Goal: Task Accomplishment & Management: Manage account settings

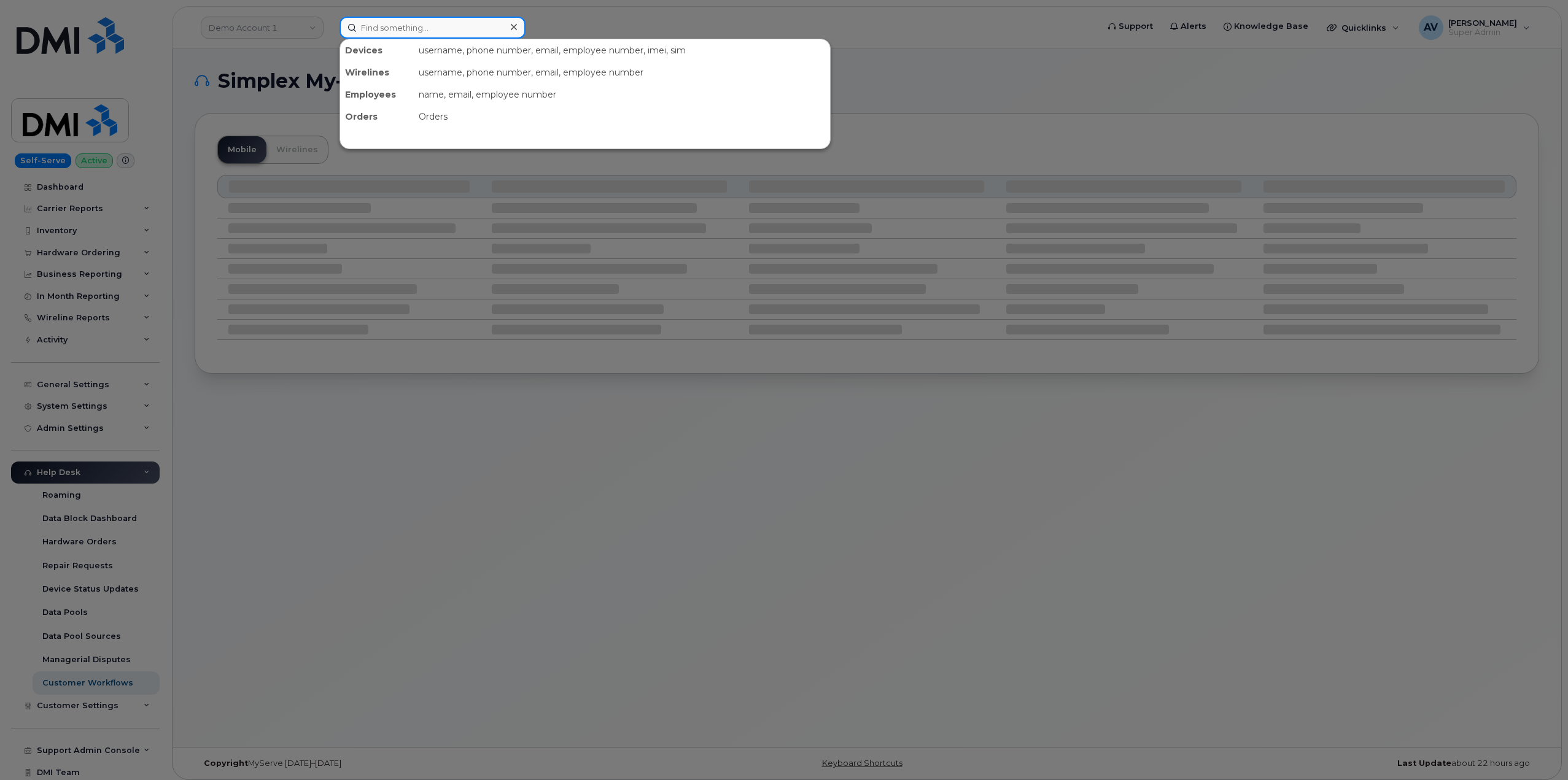
click at [393, 26] on input at bounding box center [432, 28] width 186 height 22
paste input "8643157176"
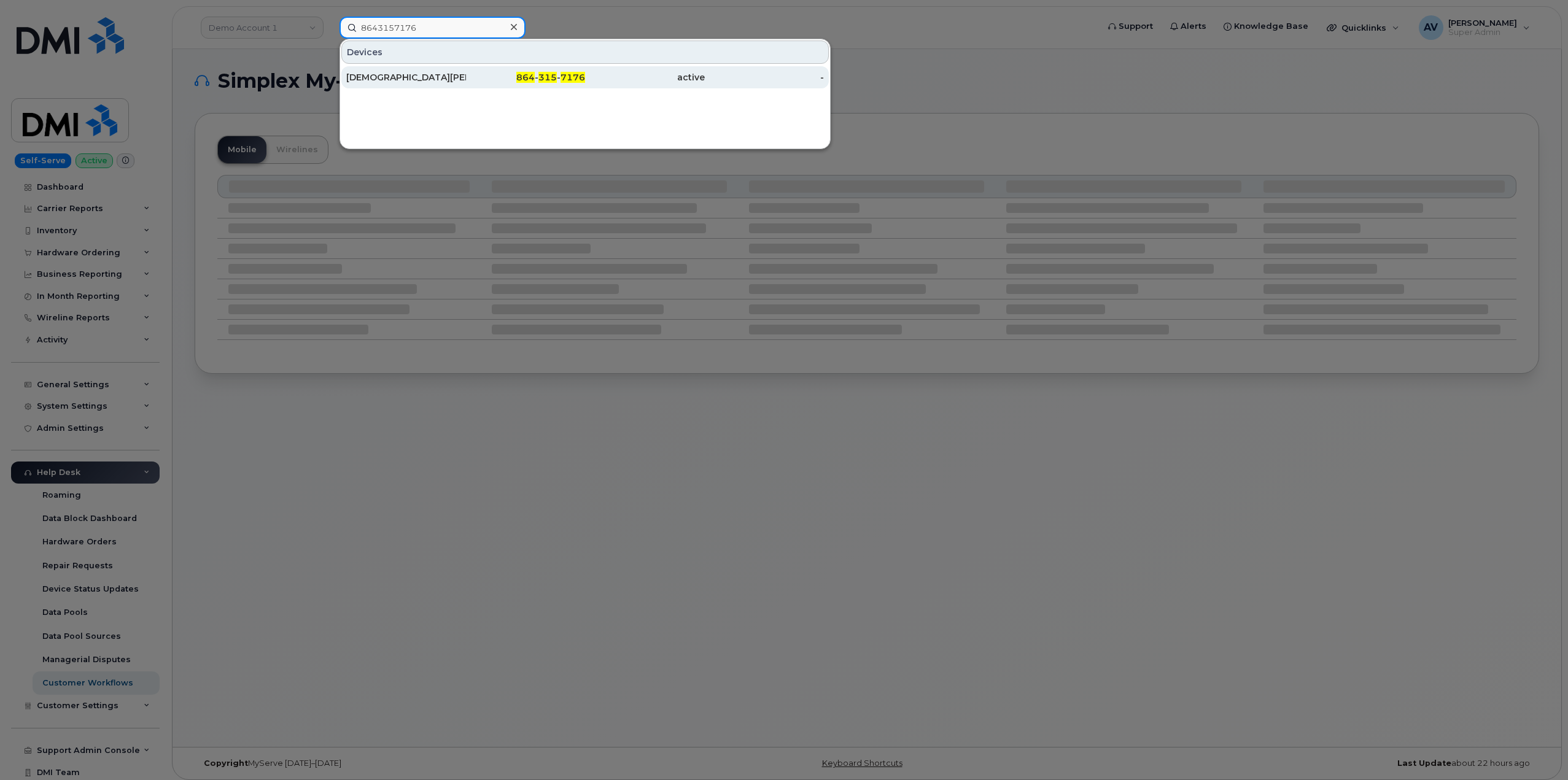
type input "8643157176"
click at [460, 82] on div "Christian Pudenz" at bounding box center [406, 77] width 120 height 12
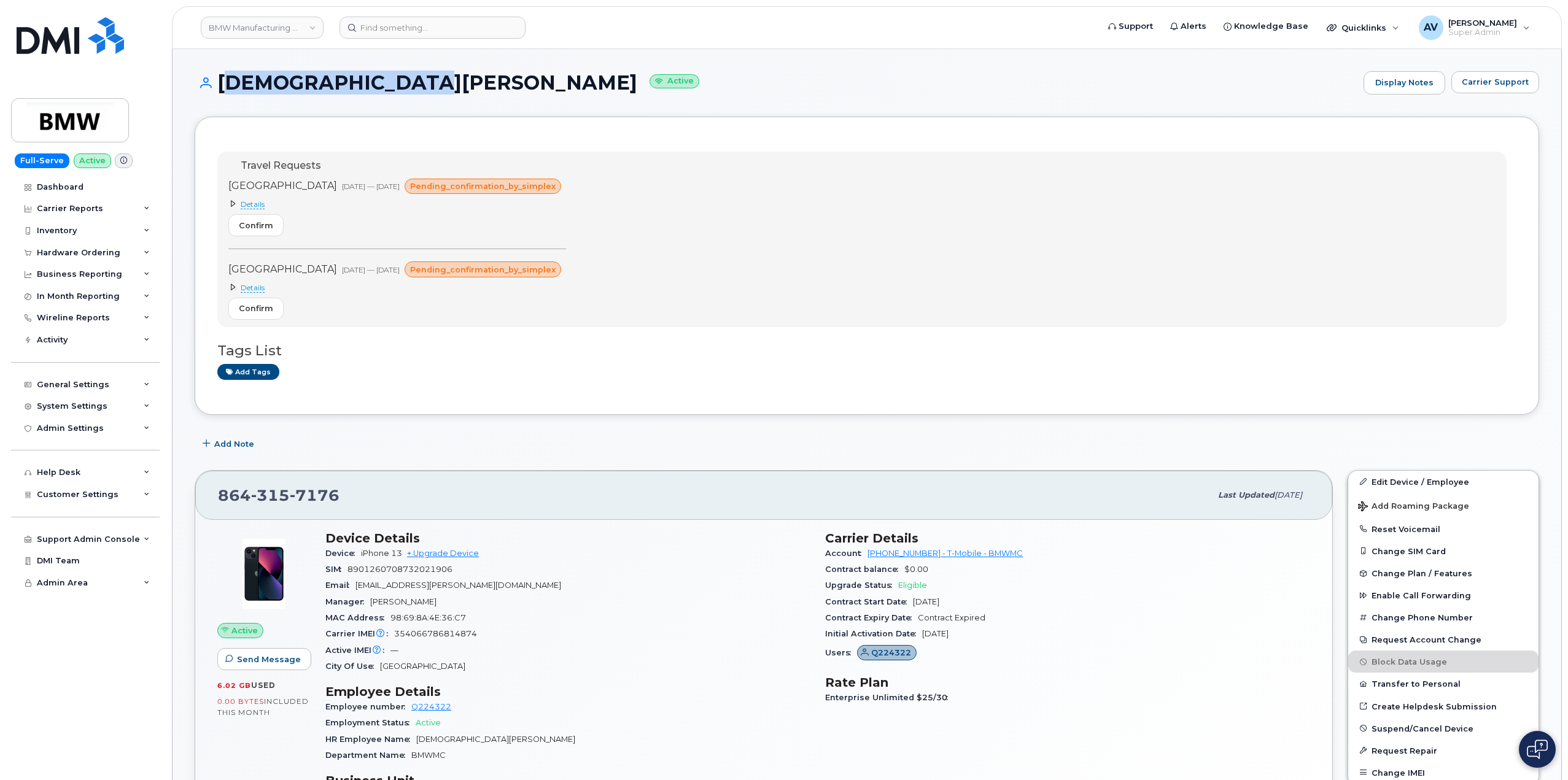
drag, startPoint x: 220, startPoint y: 80, endPoint x: 393, endPoint y: 94, distance: 173.6
click at [393, 94] on div "Christian Pudenz Active Display Notes Carrier Support" at bounding box center [866, 94] width 1344 height 46
copy h1 "[DEMOGRAPHIC_DATA][PERSON_NAME]"
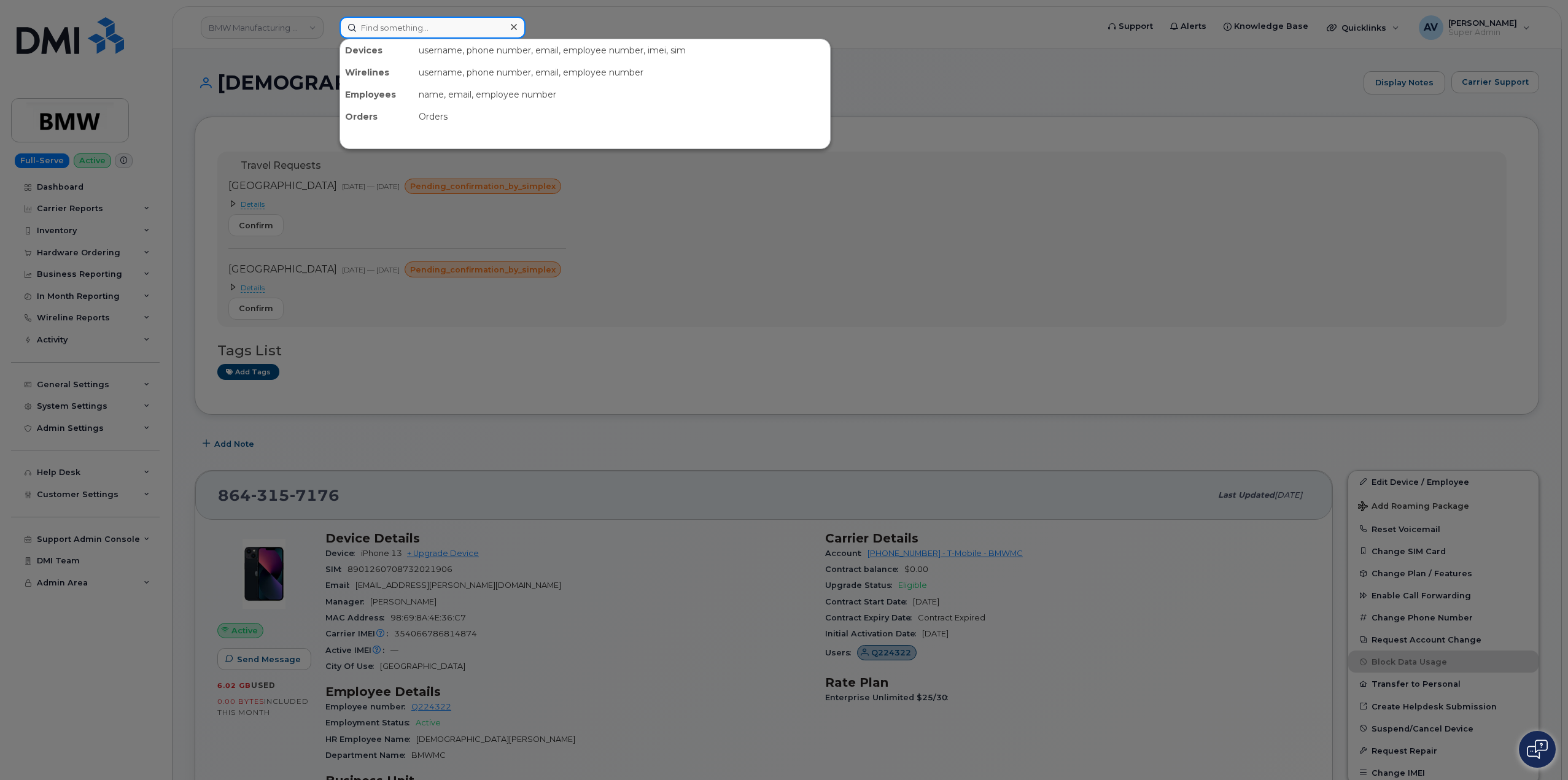
click at [461, 27] on input at bounding box center [432, 28] width 186 height 22
paste input "813-480-6596"
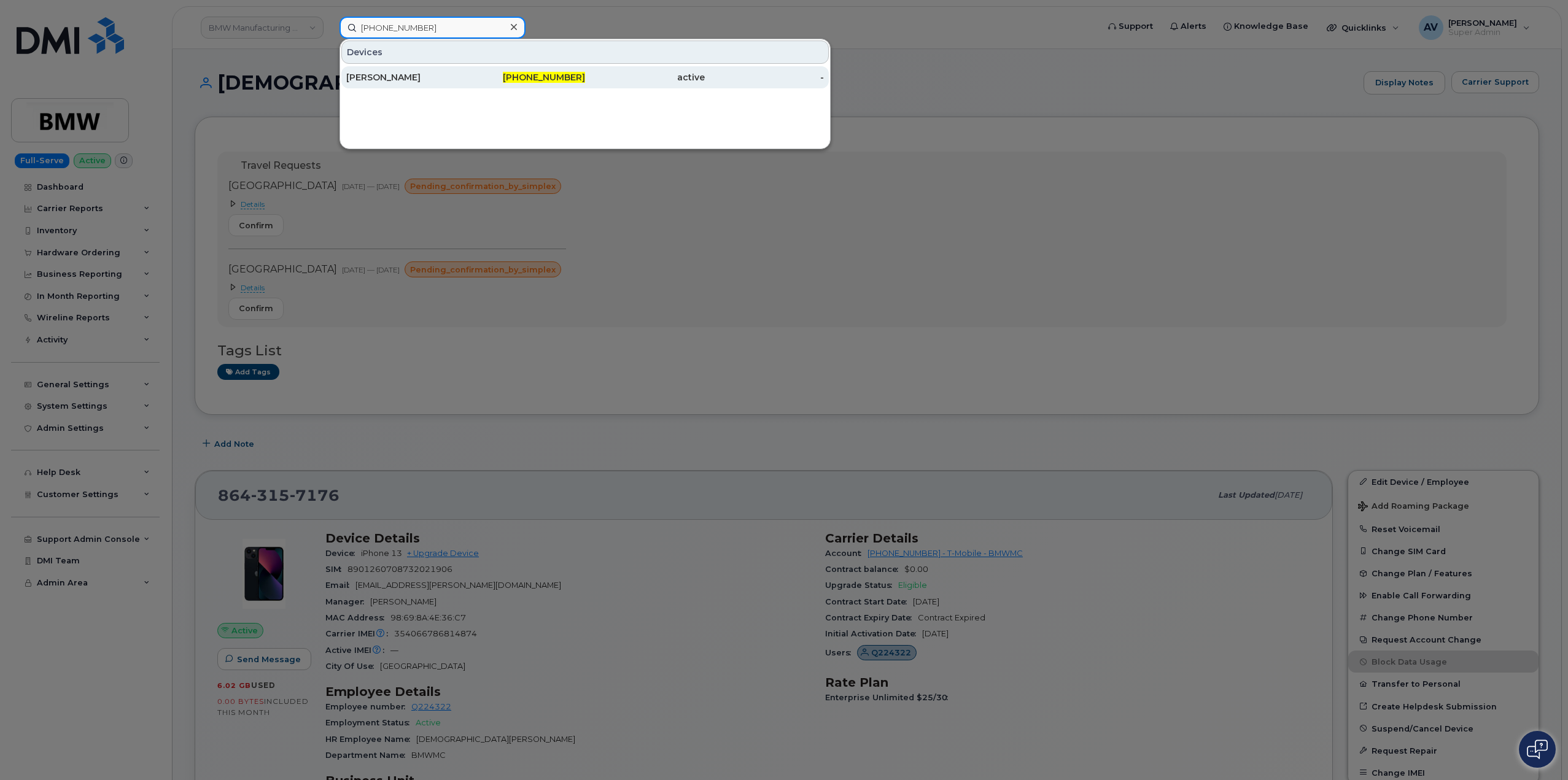
type input "813-480-6596"
click at [453, 80] on div "TOMMIE BUTLER" at bounding box center [406, 77] width 120 height 12
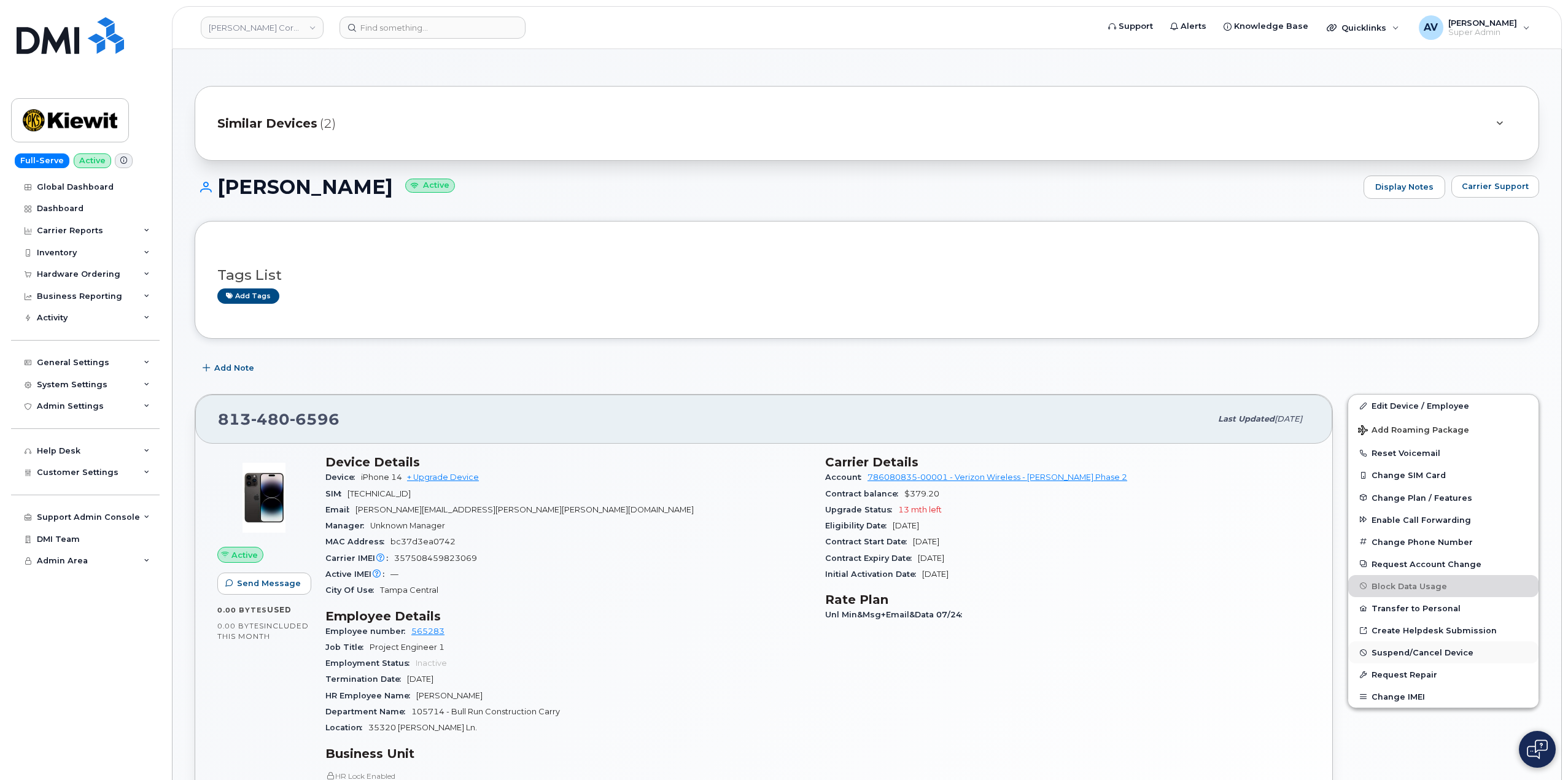
click at [1436, 654] on span "Suspend/Cancel Device" at bounding box center [1422, 653] width 102 height 9
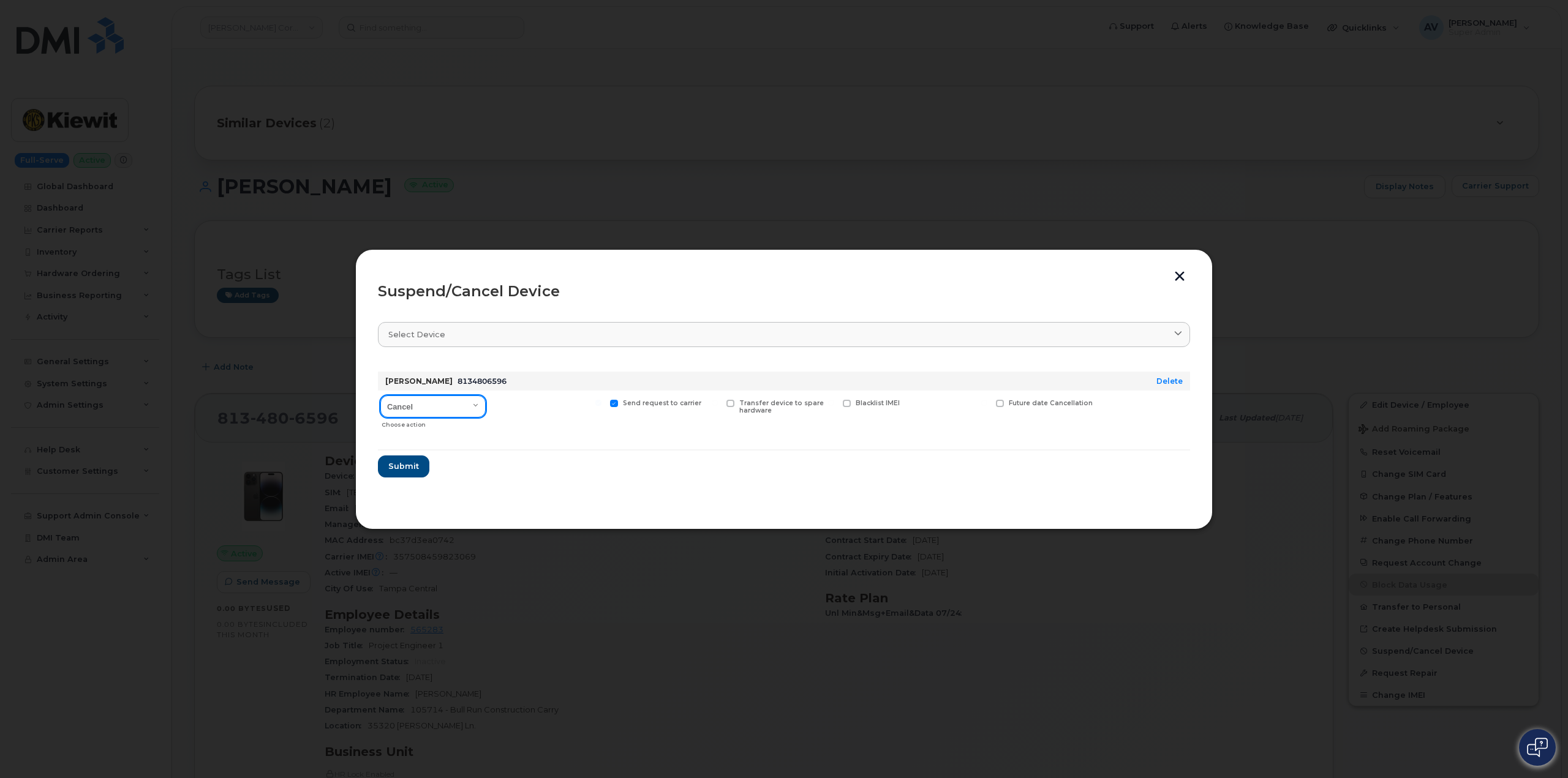
click at [465, 407] on select "Cancel Suspend - Reduced Rate Suspend - Full Rate Suspend - Lost Device/Stolen …" at bounding box center [433, 407] width 105 height 22
select select "[object Object]"
click at [380, 395] on select "Cancel Suspend - Reduced Rate Suspend - Full Rate Suspend - Lost Device/Stolen …" at bounding box center [433, 407] width 105 height 22
click at [407, 468] on span "Submit" at bounding box center [403, 466] width 31 height 12
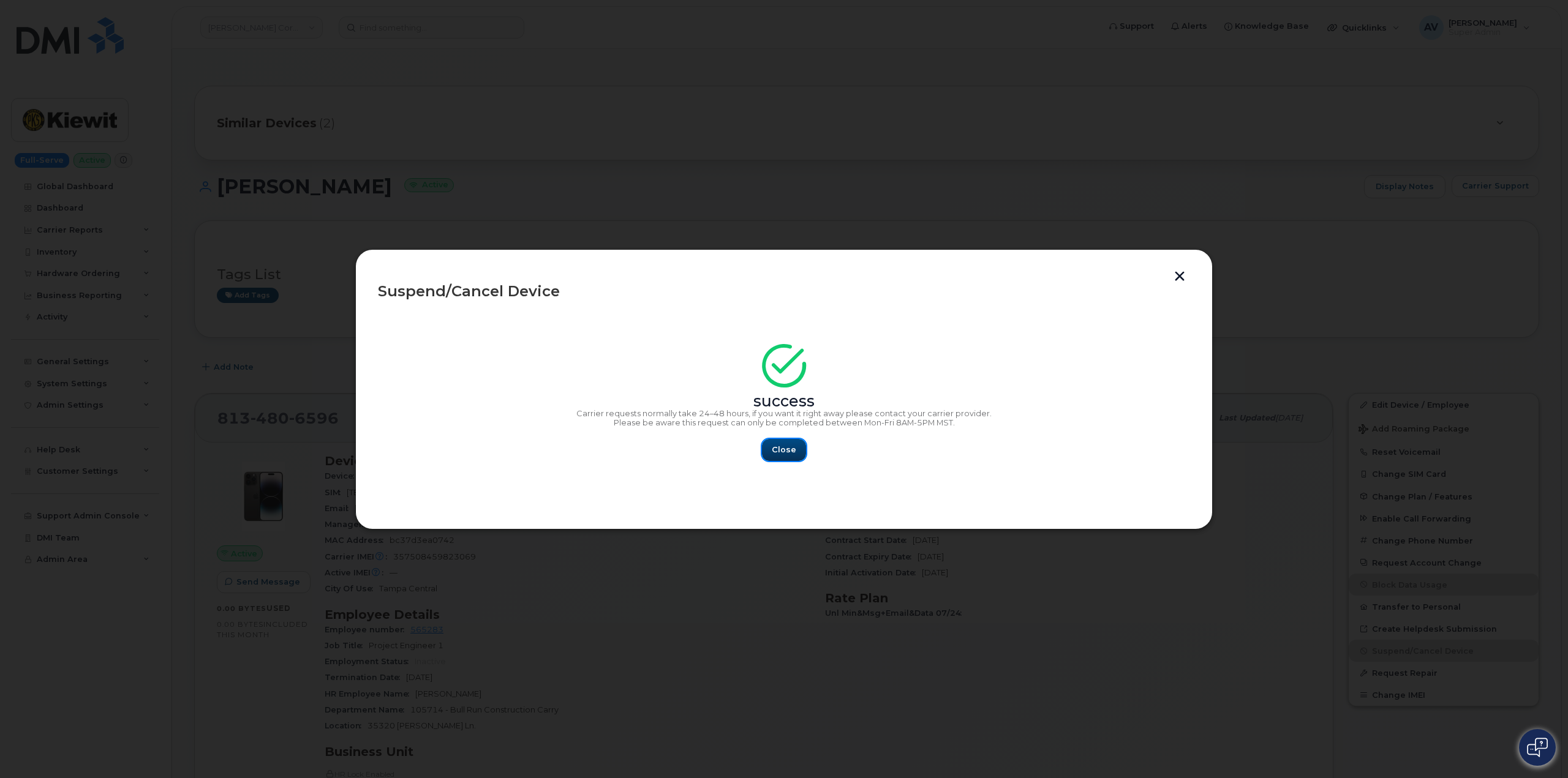
click at [791, 448] on span "Close" at bounding box center [784, 450] width 25 height 12
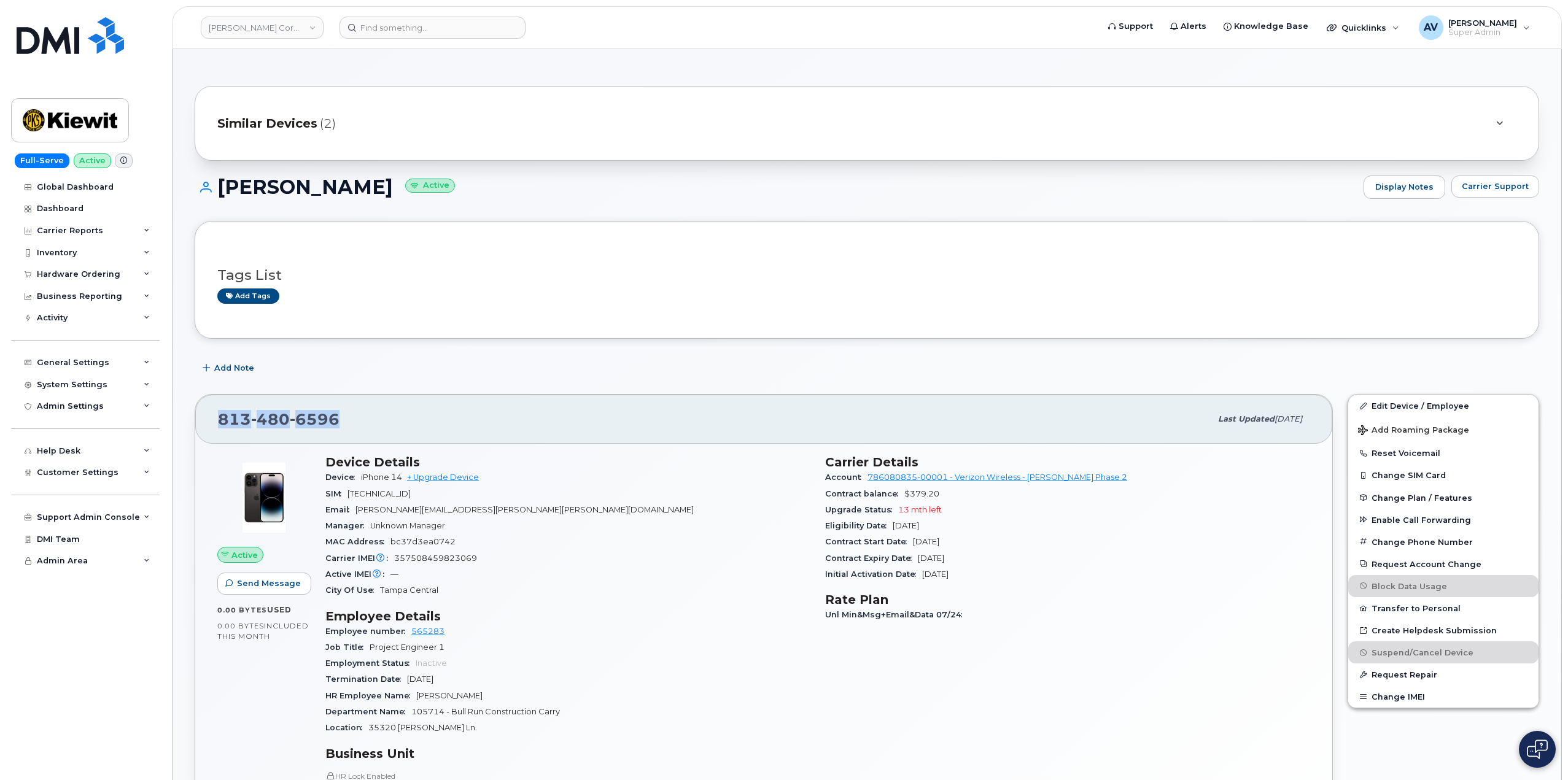
drag, startPoint x: 348, startPoint y: 419, endPoint x: 210, endPoint y: 422, distance: 138.0
click at [210, 422] on div "813 480 6596 Last updated Aug 07, 2025" at bounding box center [763, 419] width 1137 height 49
copy span "813 480 6596"
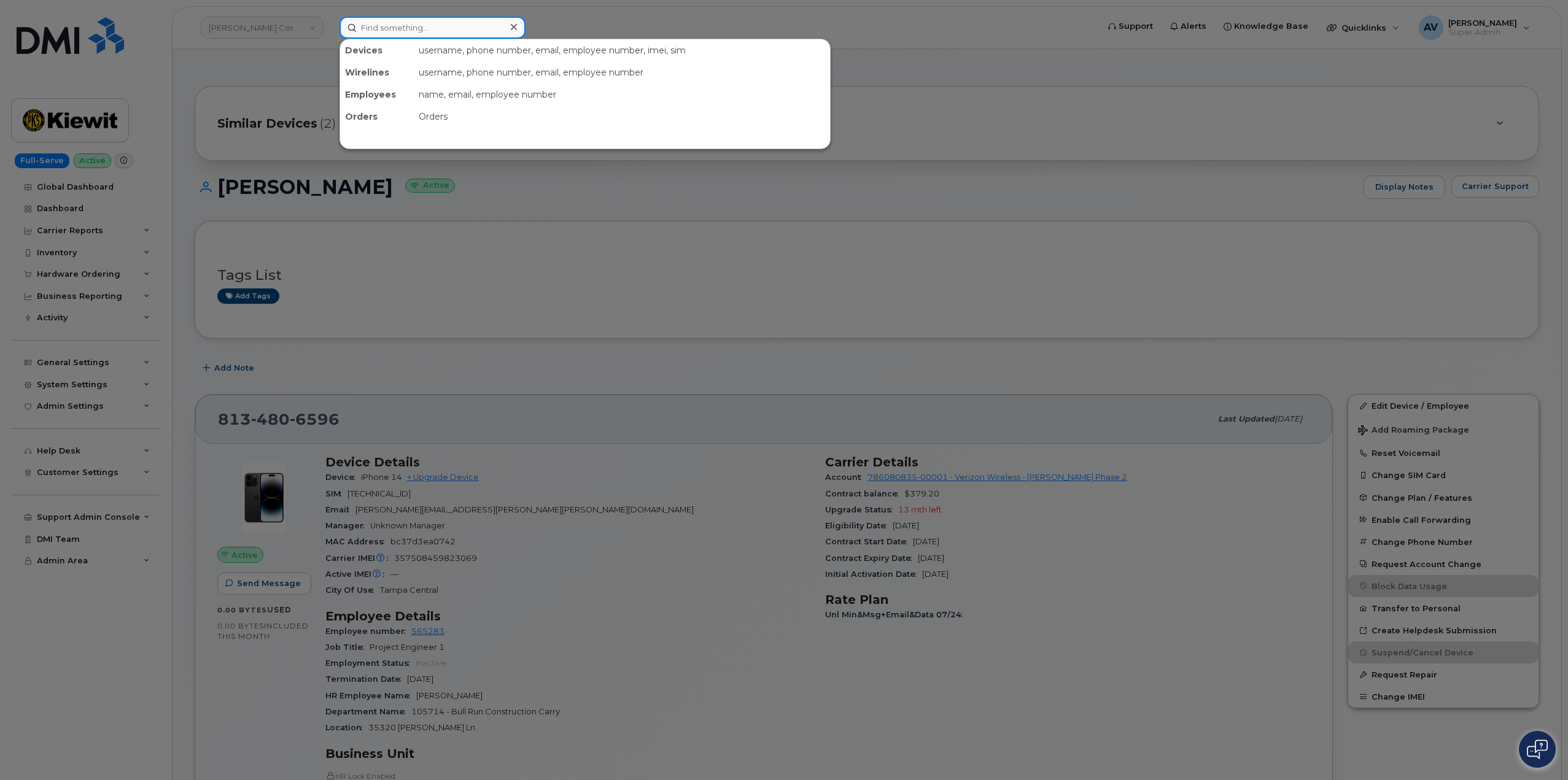
paste input "[PERSON_NAME]"
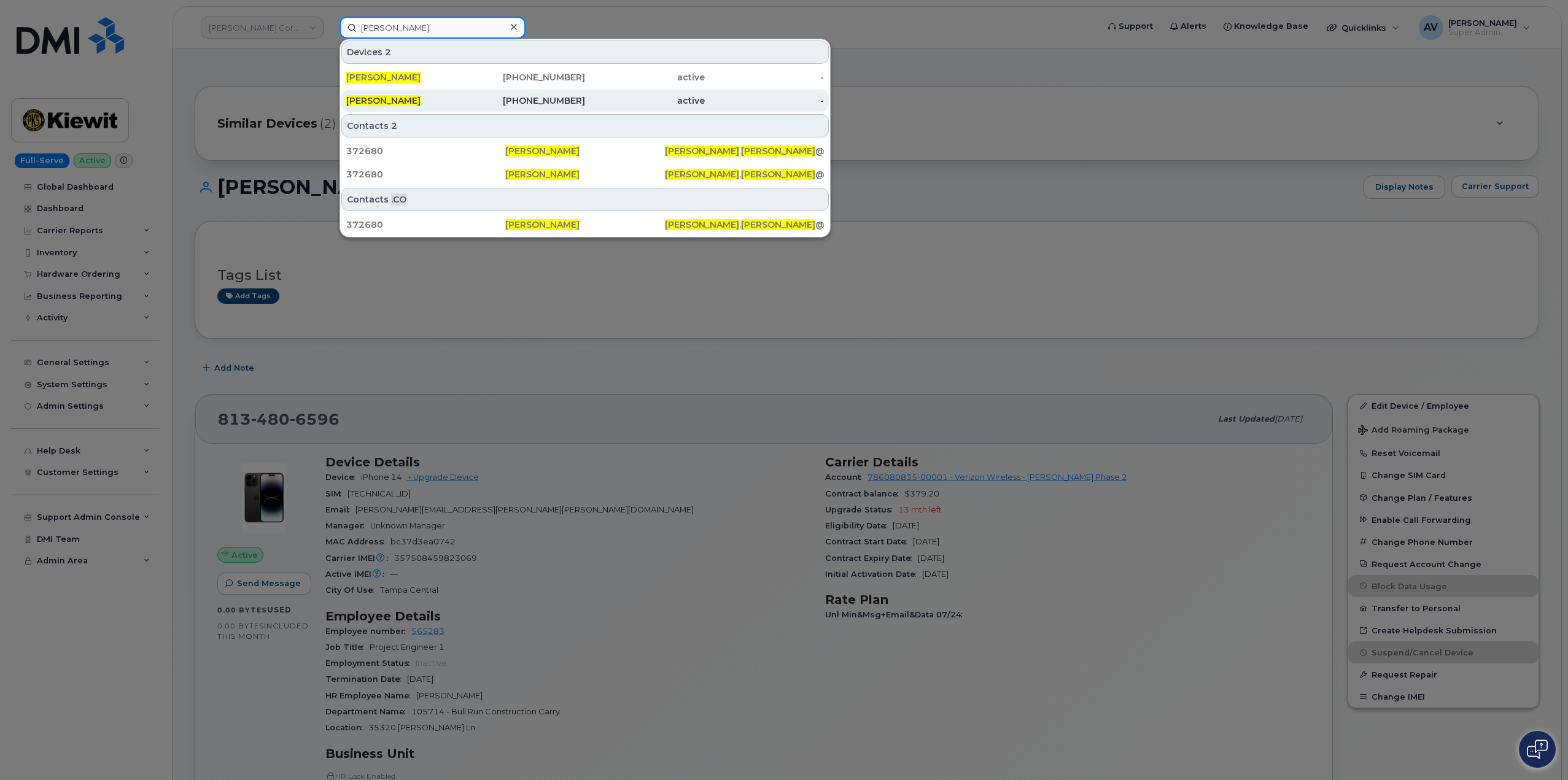
type input "[PERSON_NAME]"
click at [478, 96] on div "979-267-4619" at bounding box center [526, 101] width 120 height 12
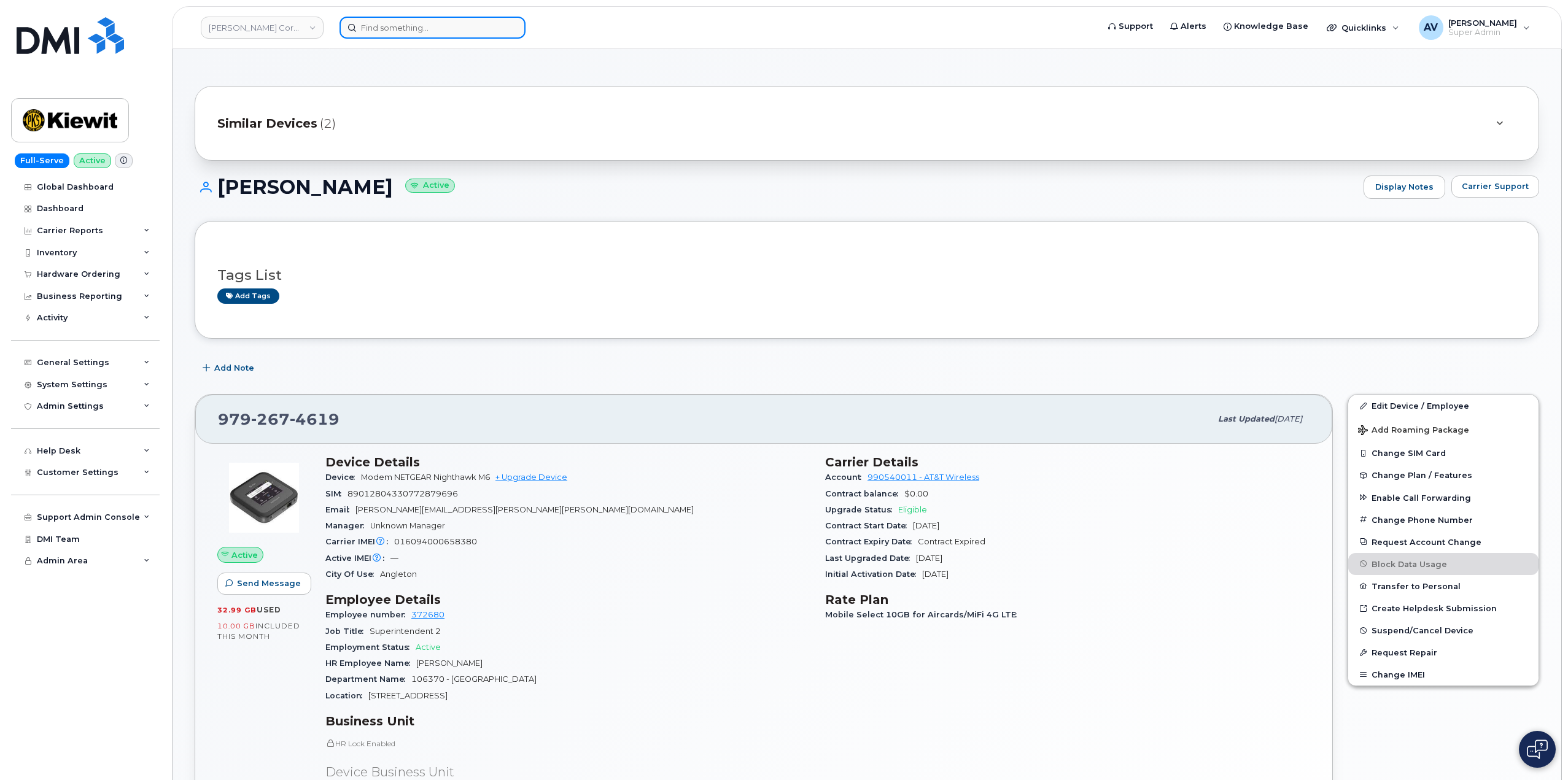
click at [387, 35] on input at bounding box center [432, 28] width 186 height 22
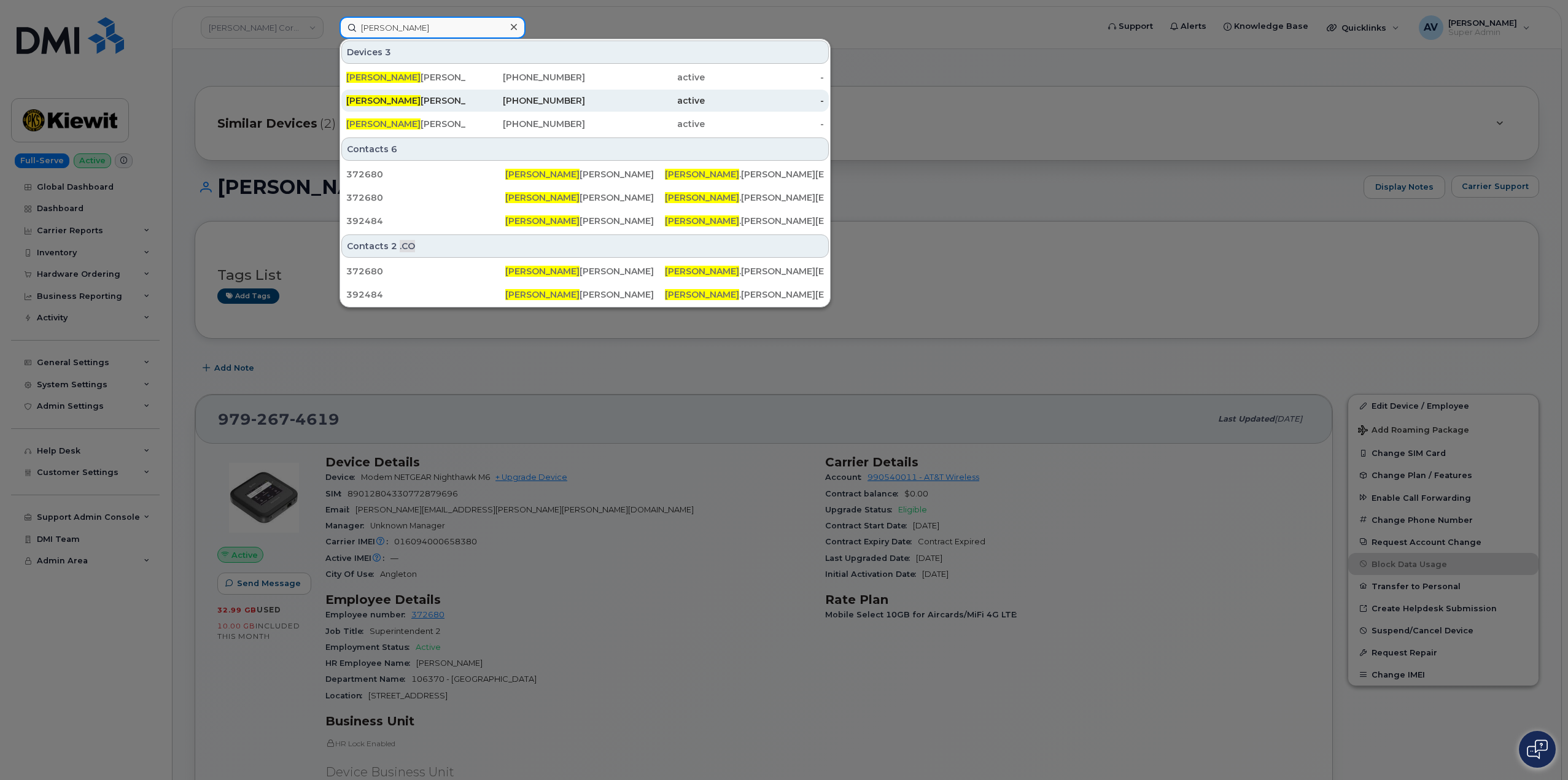
type input "jilberto"
click at [466, 94] on div "JILBERTO MARQUEZ" at bounding box center [526, 101] width 120 height 22
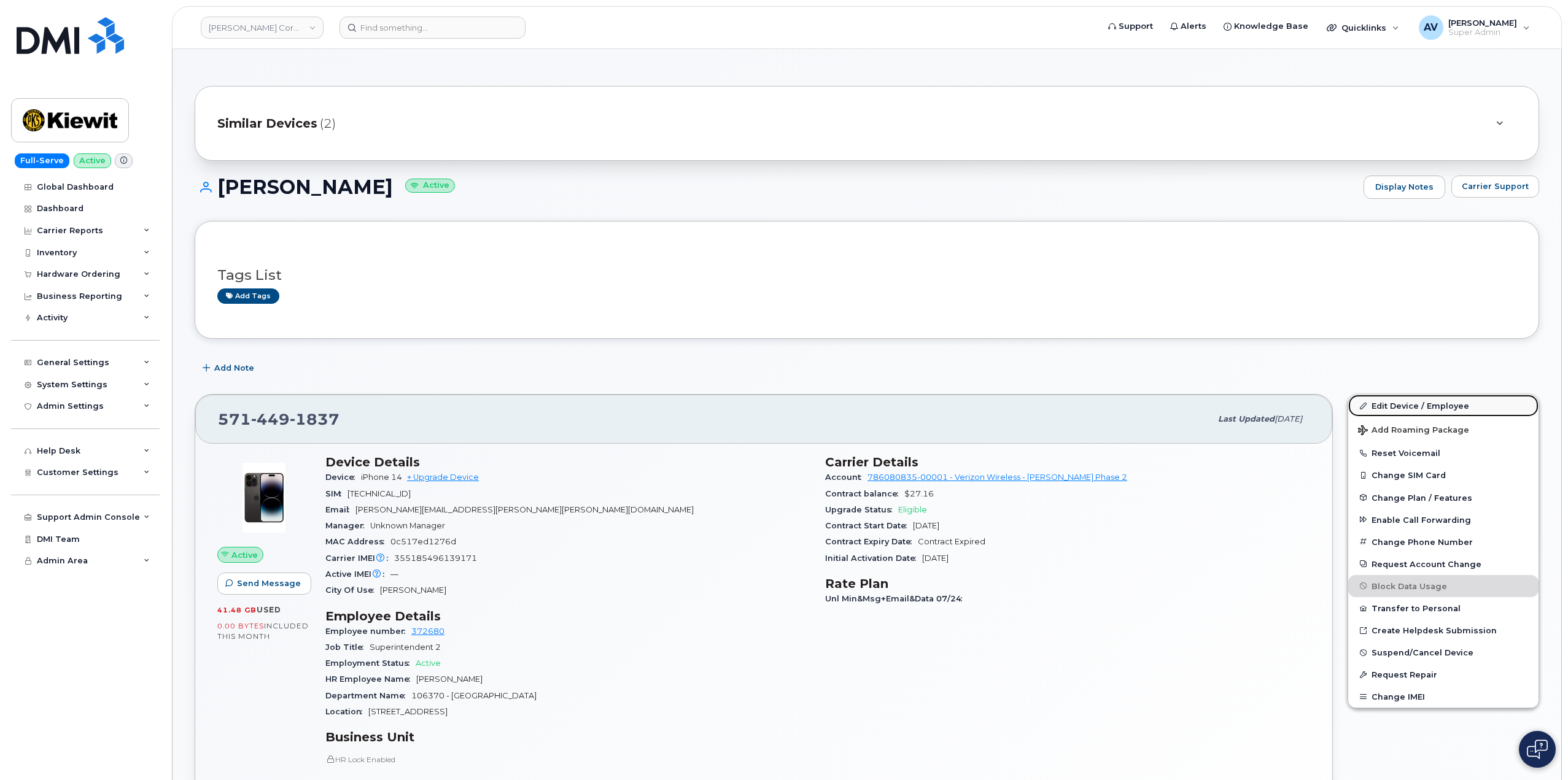
click at [1414, 406] on link "Edit Device / Employee" at bounding box center [1443, 406] width 190 height 22
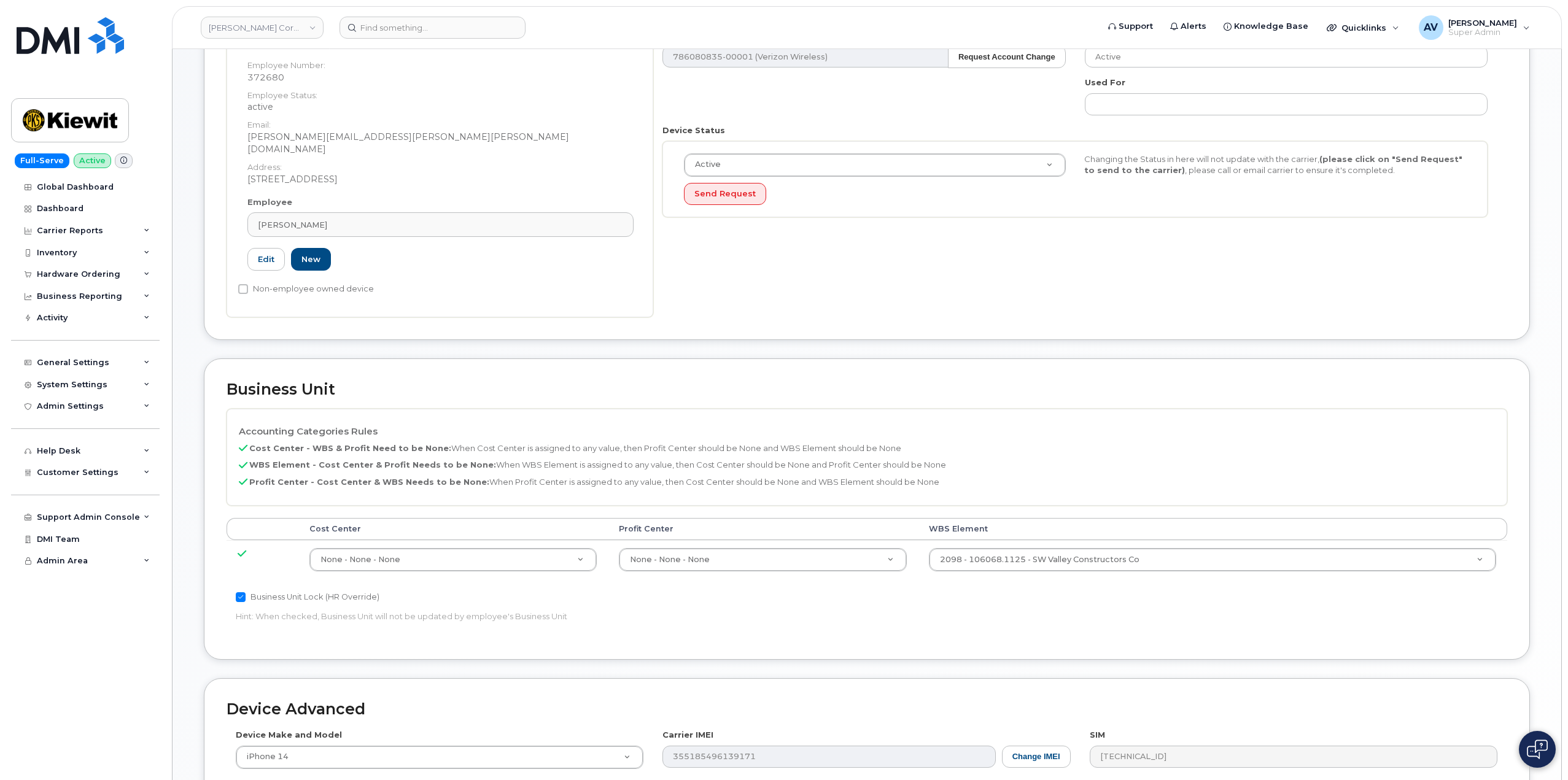
scroll to position [307, 0]
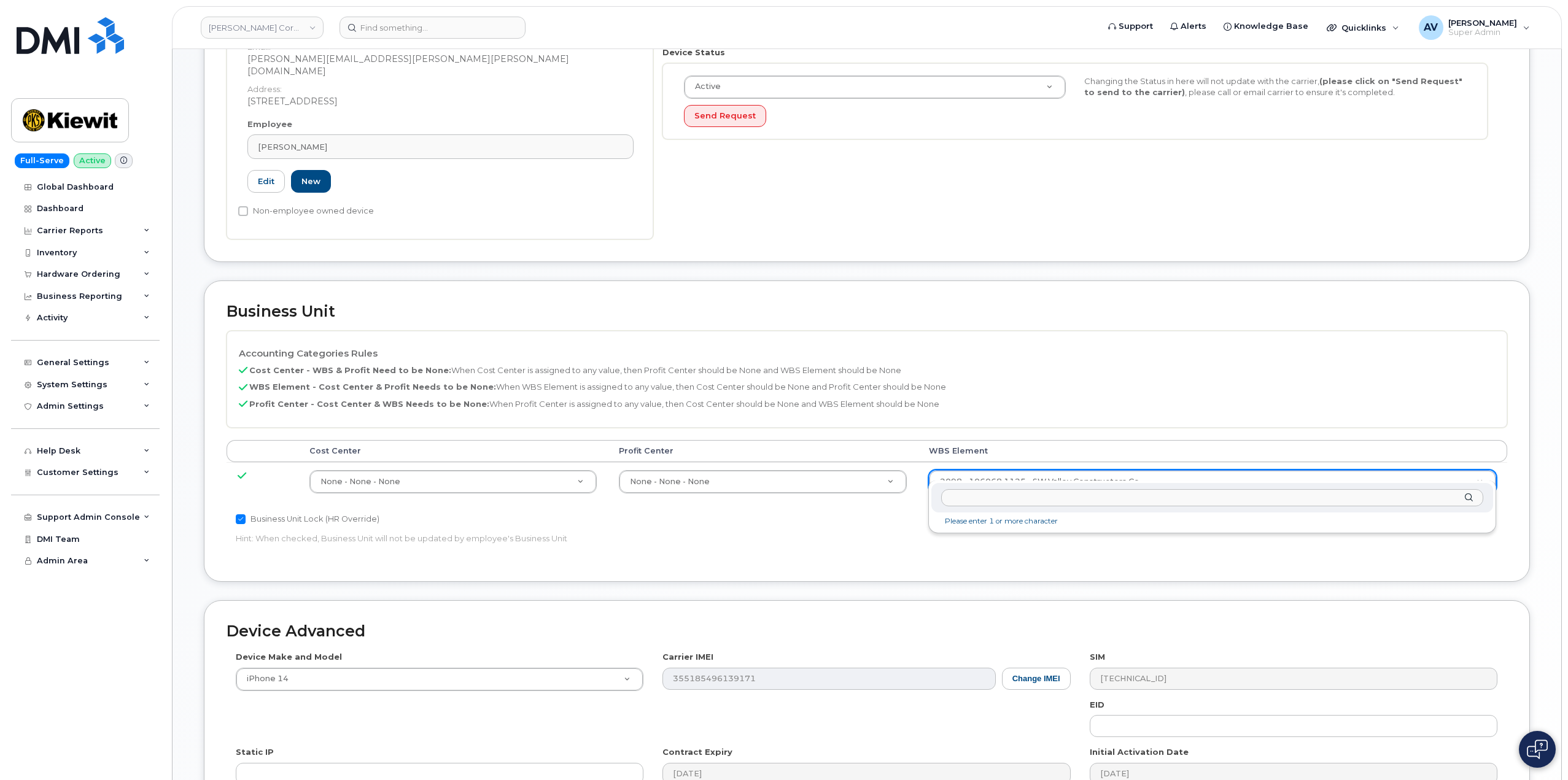
drag, startPoint x: 1110, startPoint y: 468, endPoint x: 1111, endPoint y: 480, distance: 12.0
type input "106370.1096"
type input "35004408"
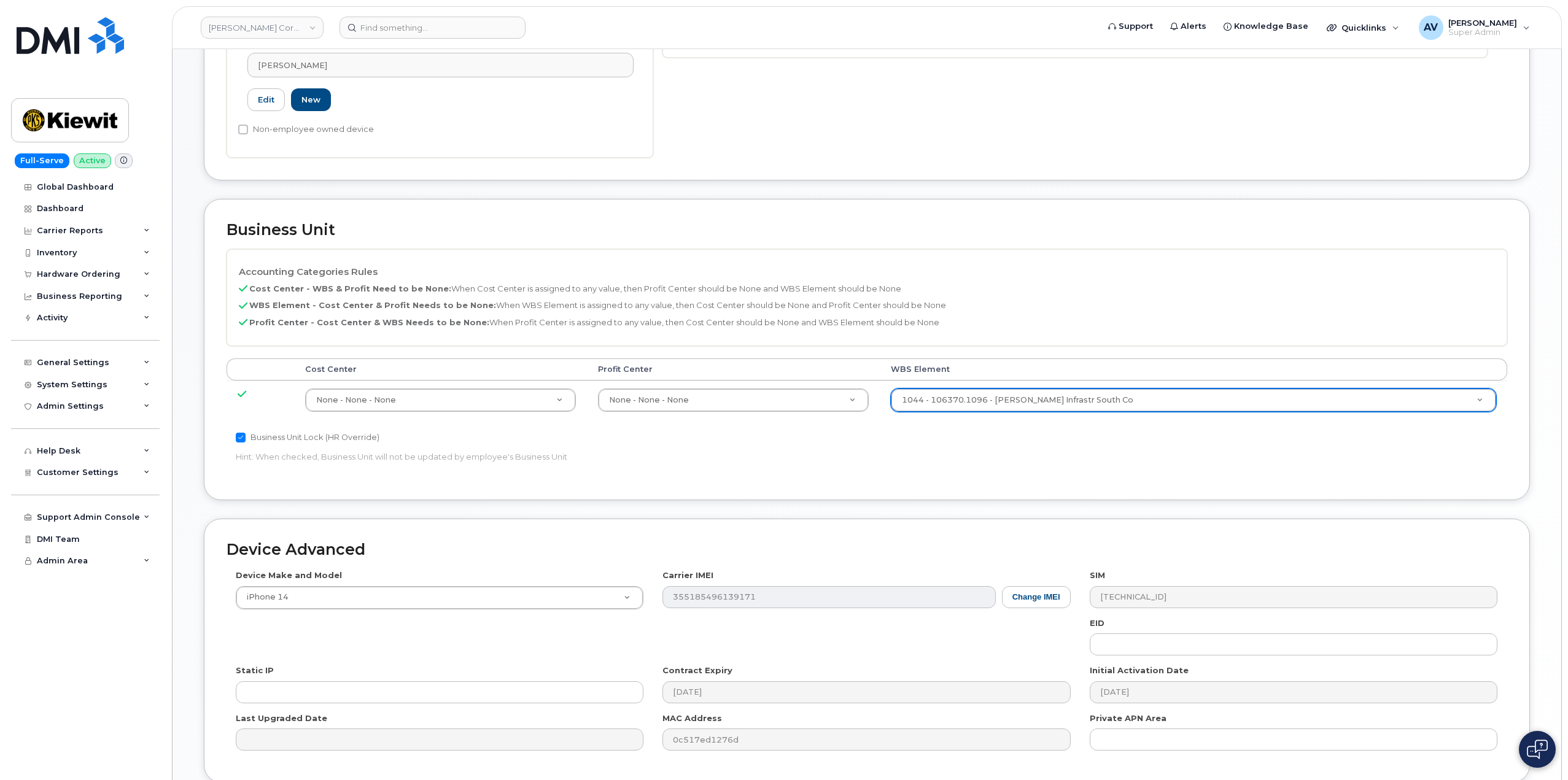
scroll to position [481, 0]
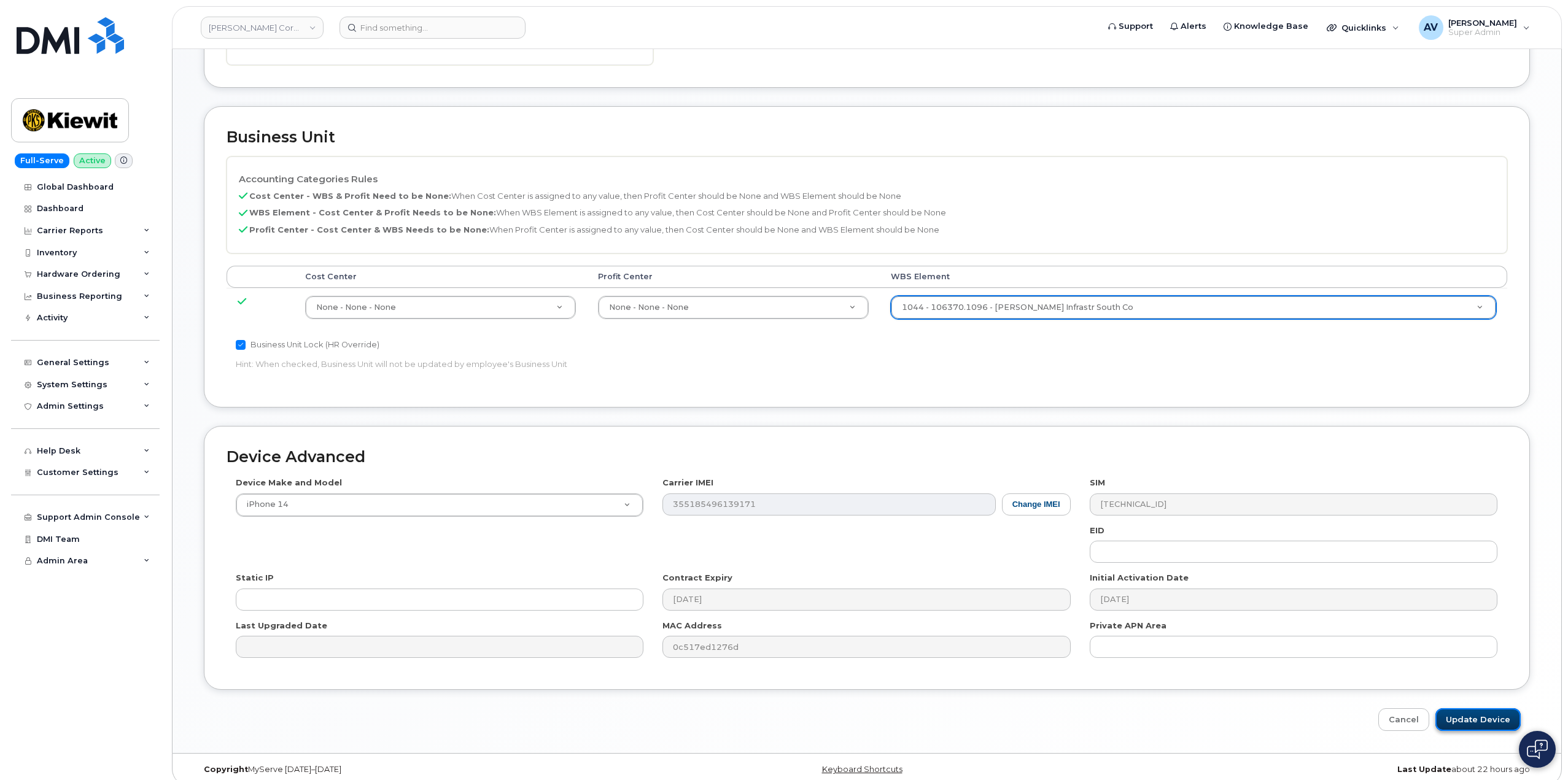
click at [1474, 708] on input "Update Device" at bounding box center [1478, 719] width 85 height 23
type input "Saving..."
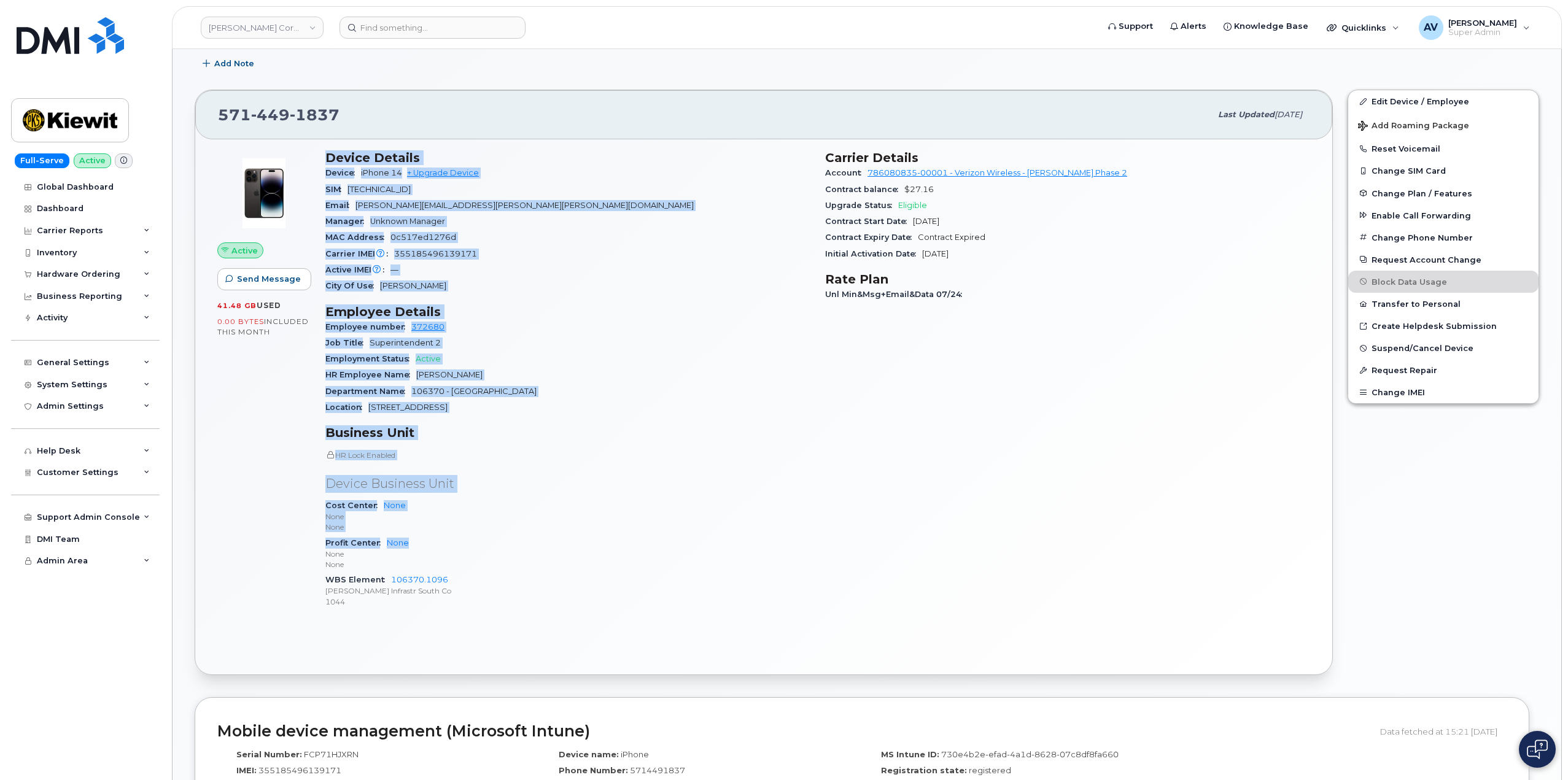
scroll to position [307, 0]
drag, startPoint x: 326, startPoint y: 462, endPoint x: 473, endPoint y: 610, distance: 208.6
click at [473, 610] on div "Device Details Device iPhone 14 + Upgrade Device SIM 89148000010568266597 Email…" at bounding box center [568, 382] width 500 height 483
copy div "Device Details Device iPhone 14 + Upgrade Device SIM 89148000010568266597 Email…"
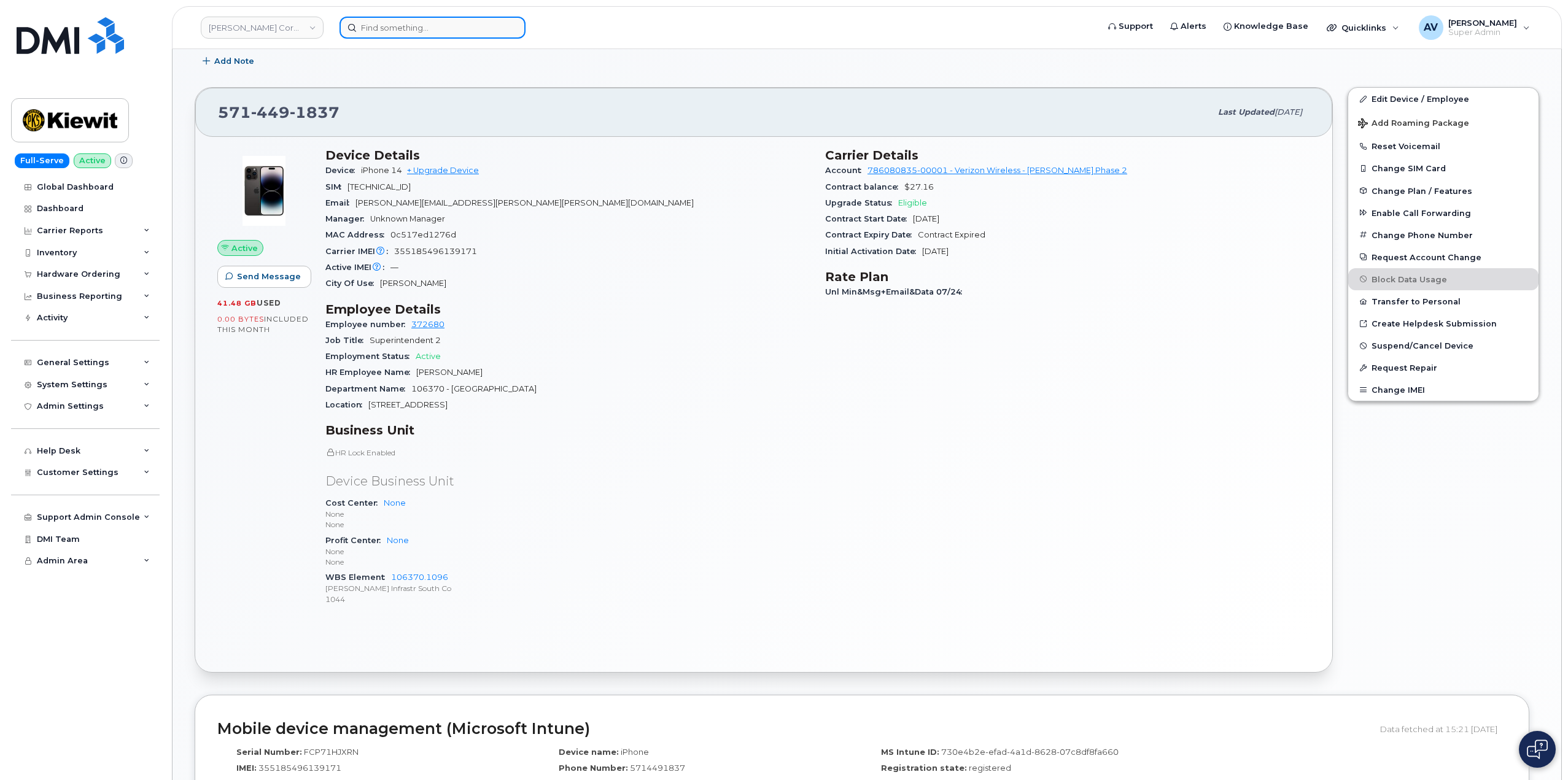
click at [451, 28] on input at bounding box center [432, 28] width 186 height 22
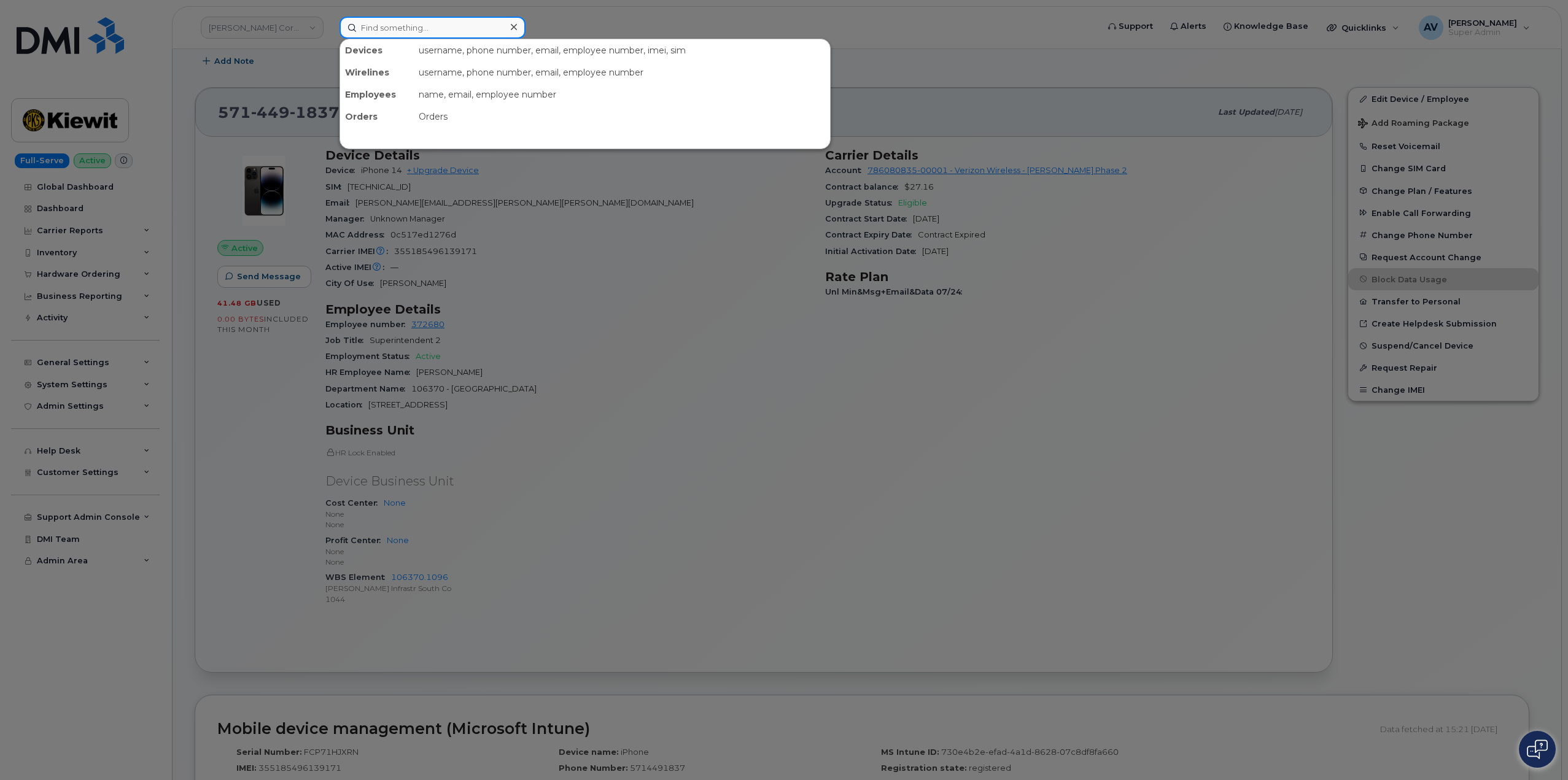
paste input "[PERSON_NAME]"
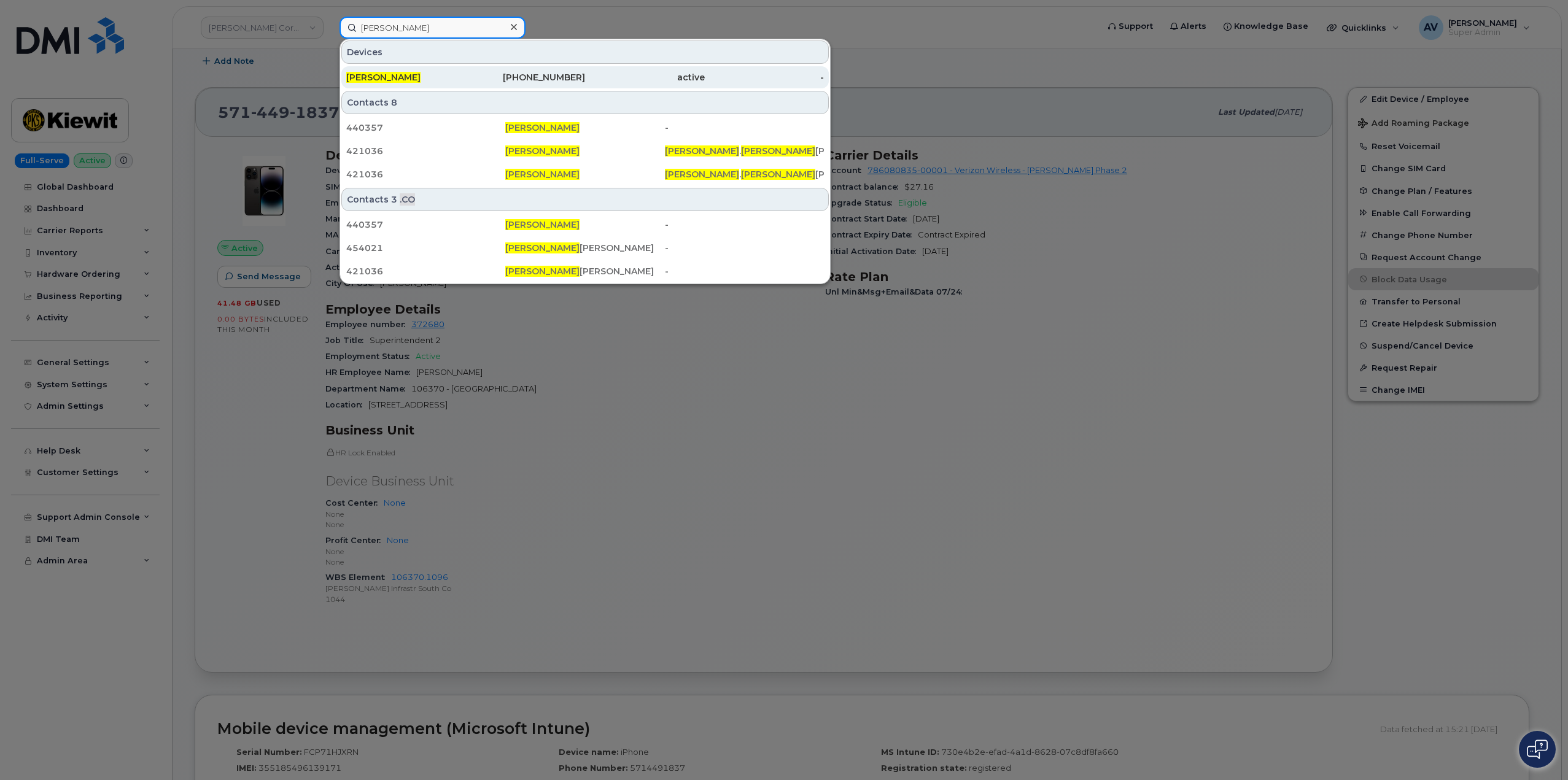
type input "[PERSON_NAME]"
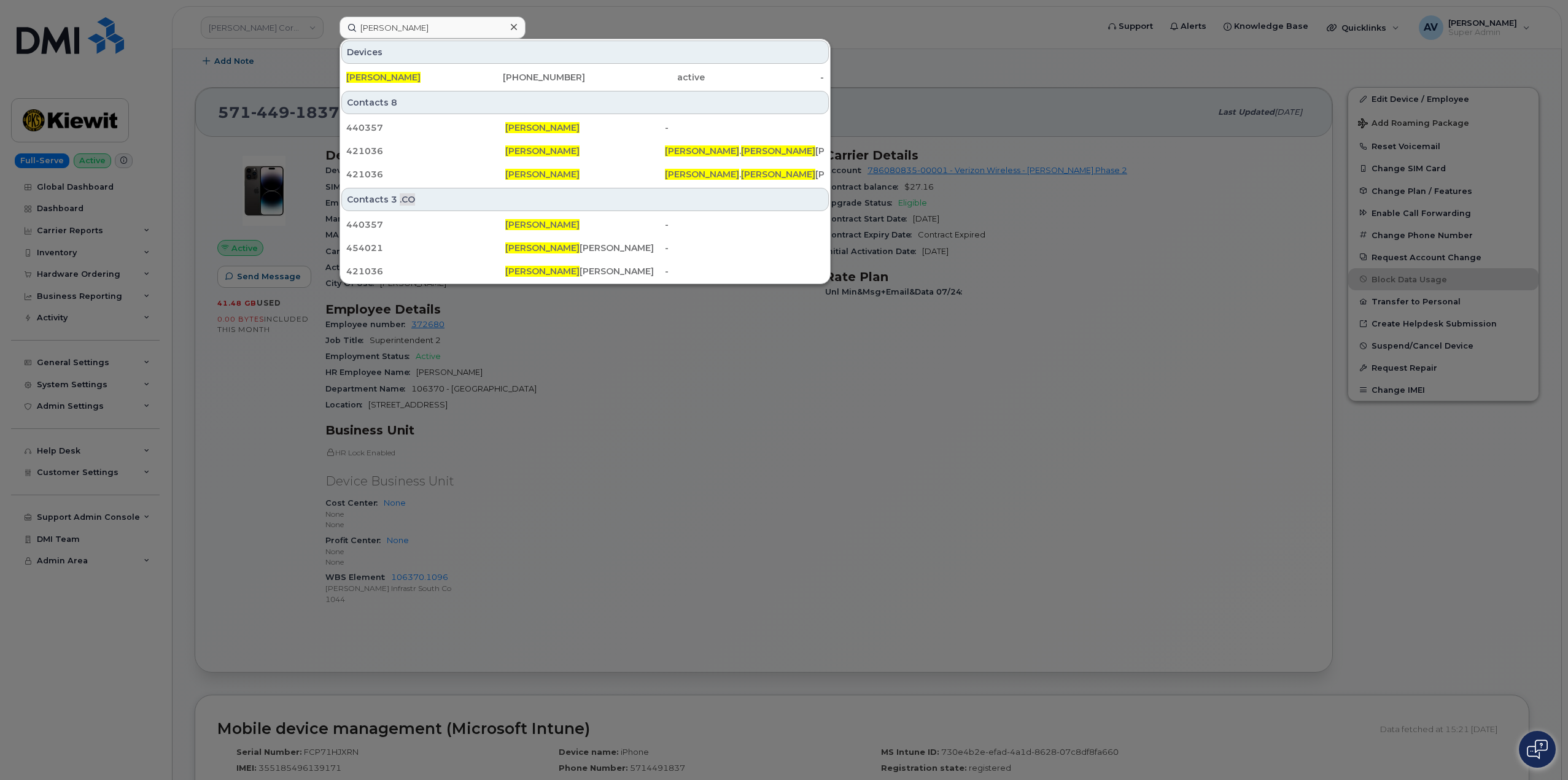
drag, startPoint x: 491, startPoint y: 77, endPoint x: 498, endPoint y: 37, distance: 40.6
click at [491, 77] on div "480-793-5446" at bounding box center [526, 77] width 120 height 12
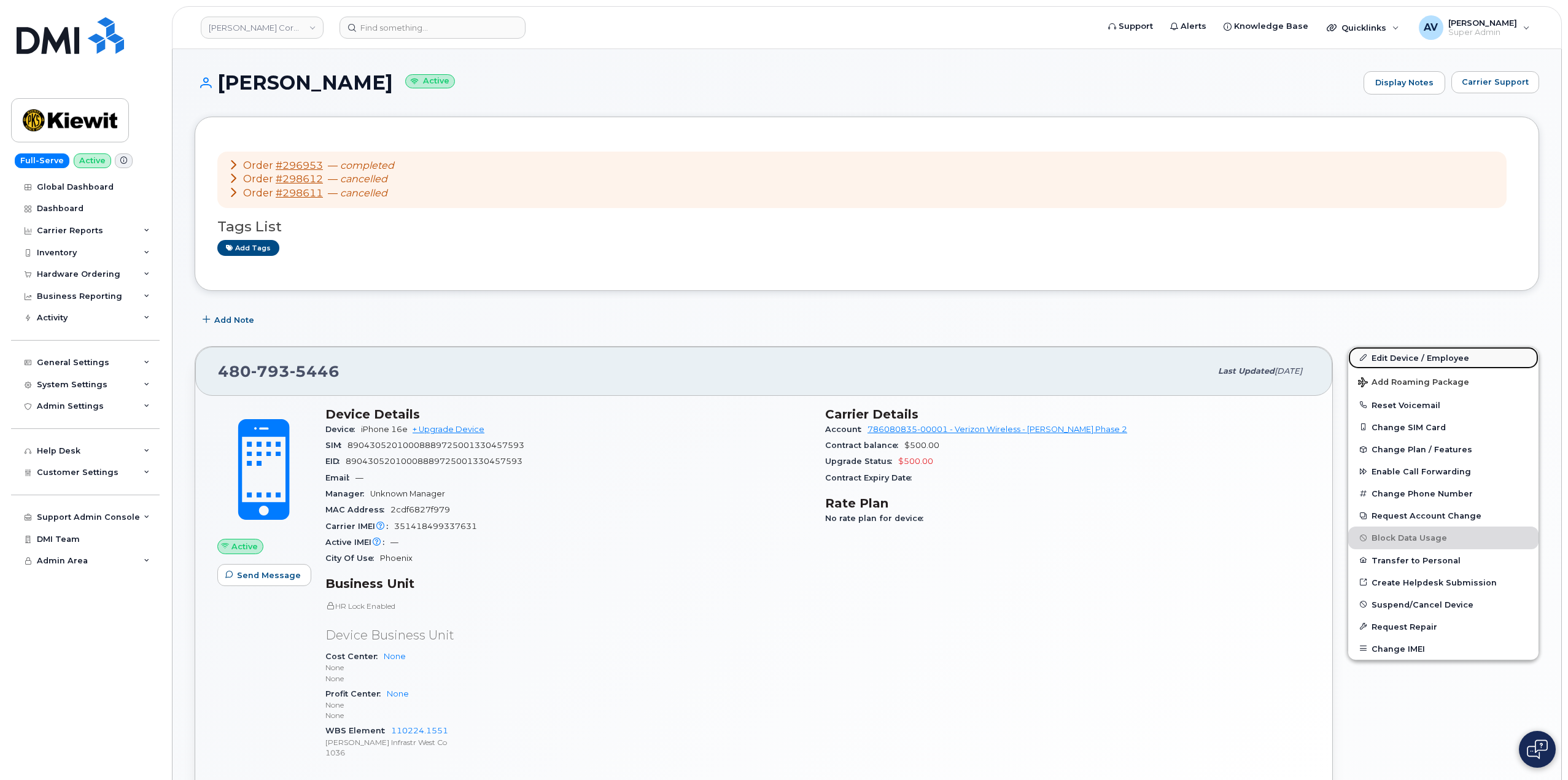
click at [1403, 356] on link "Edit Device / Employee" at bounding box center [1443, 358] width 190 height 22
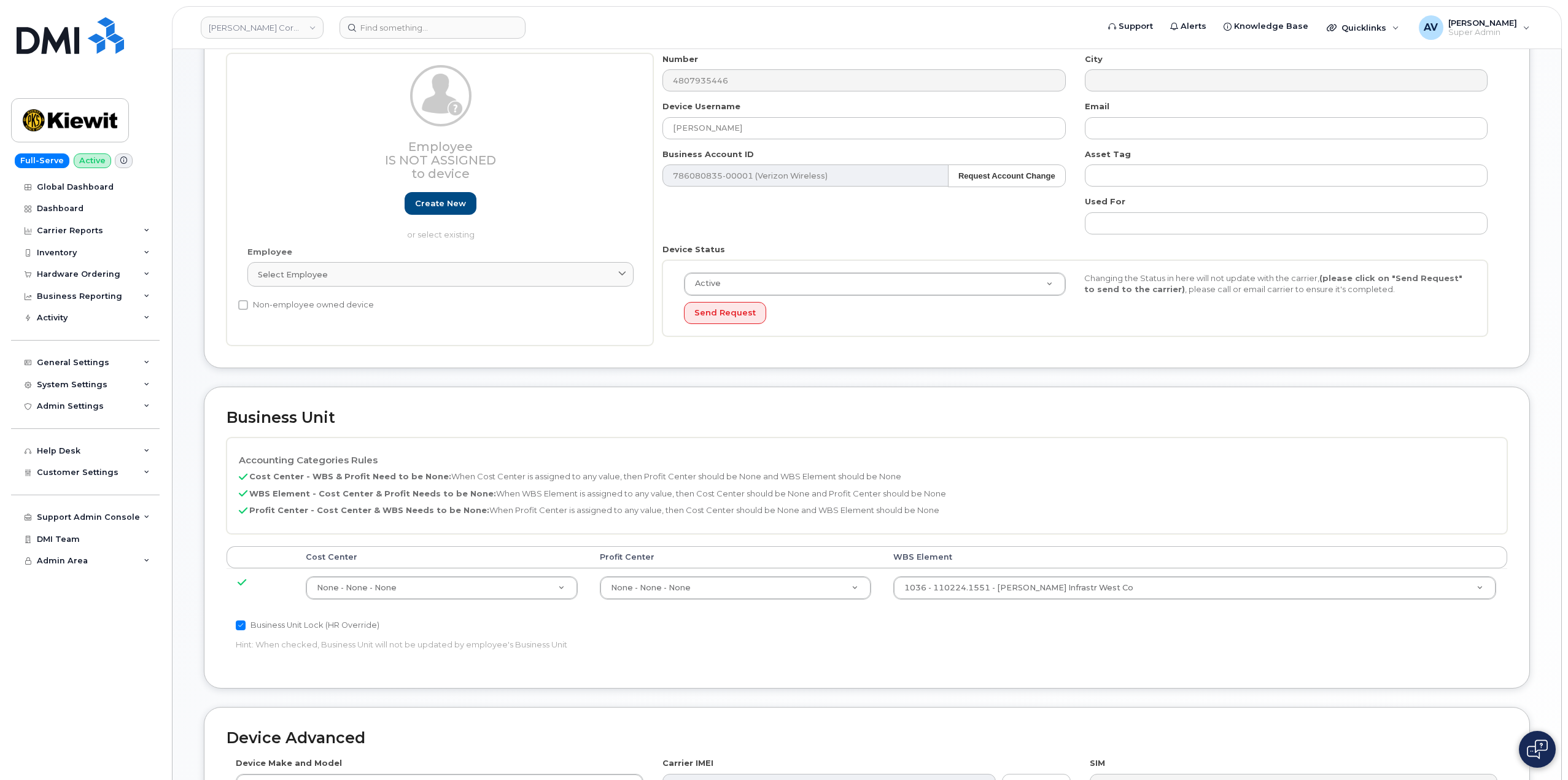
scroll to position [307, 0]
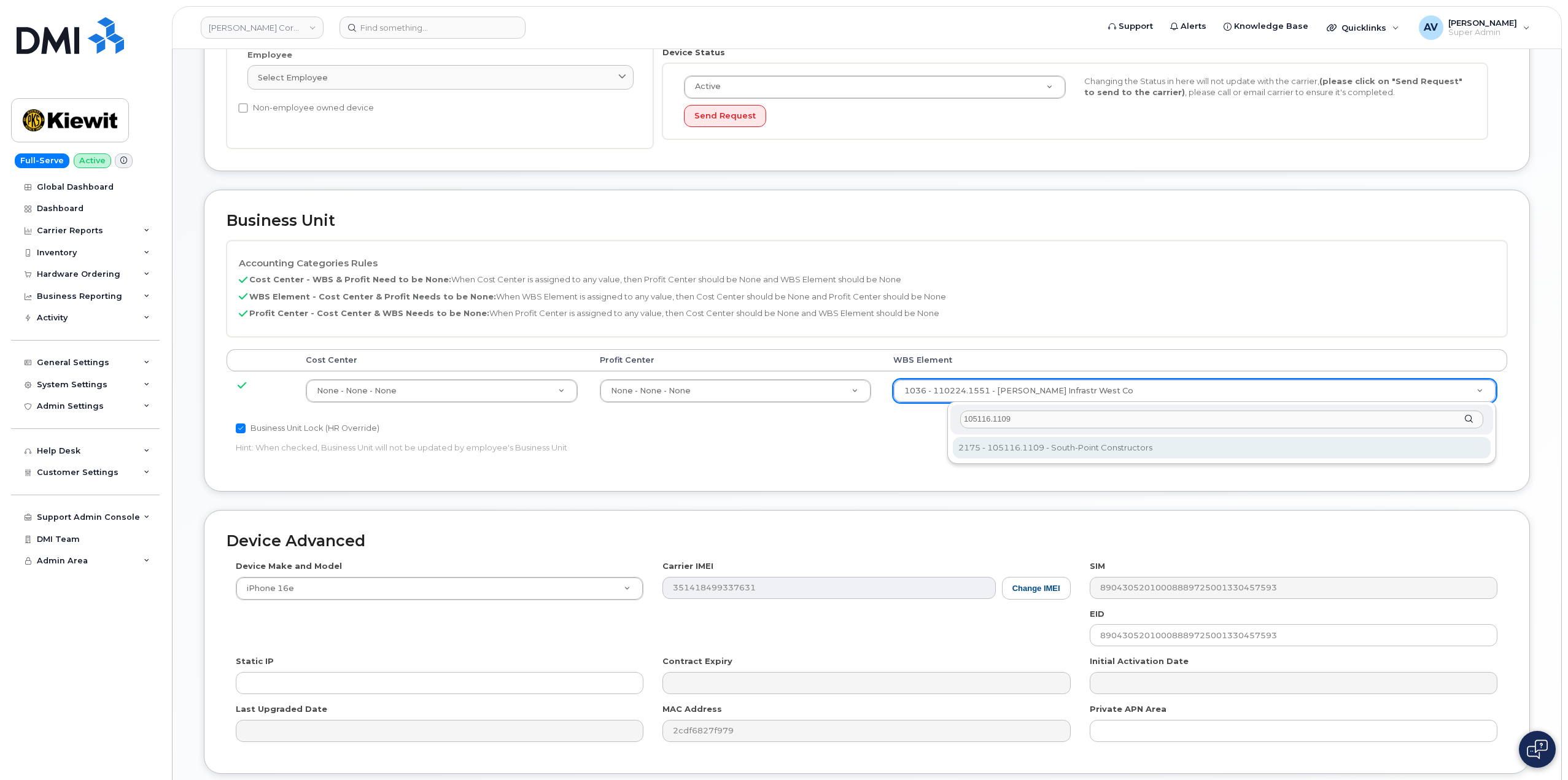
type input "105116.1109"
type input "30257282"
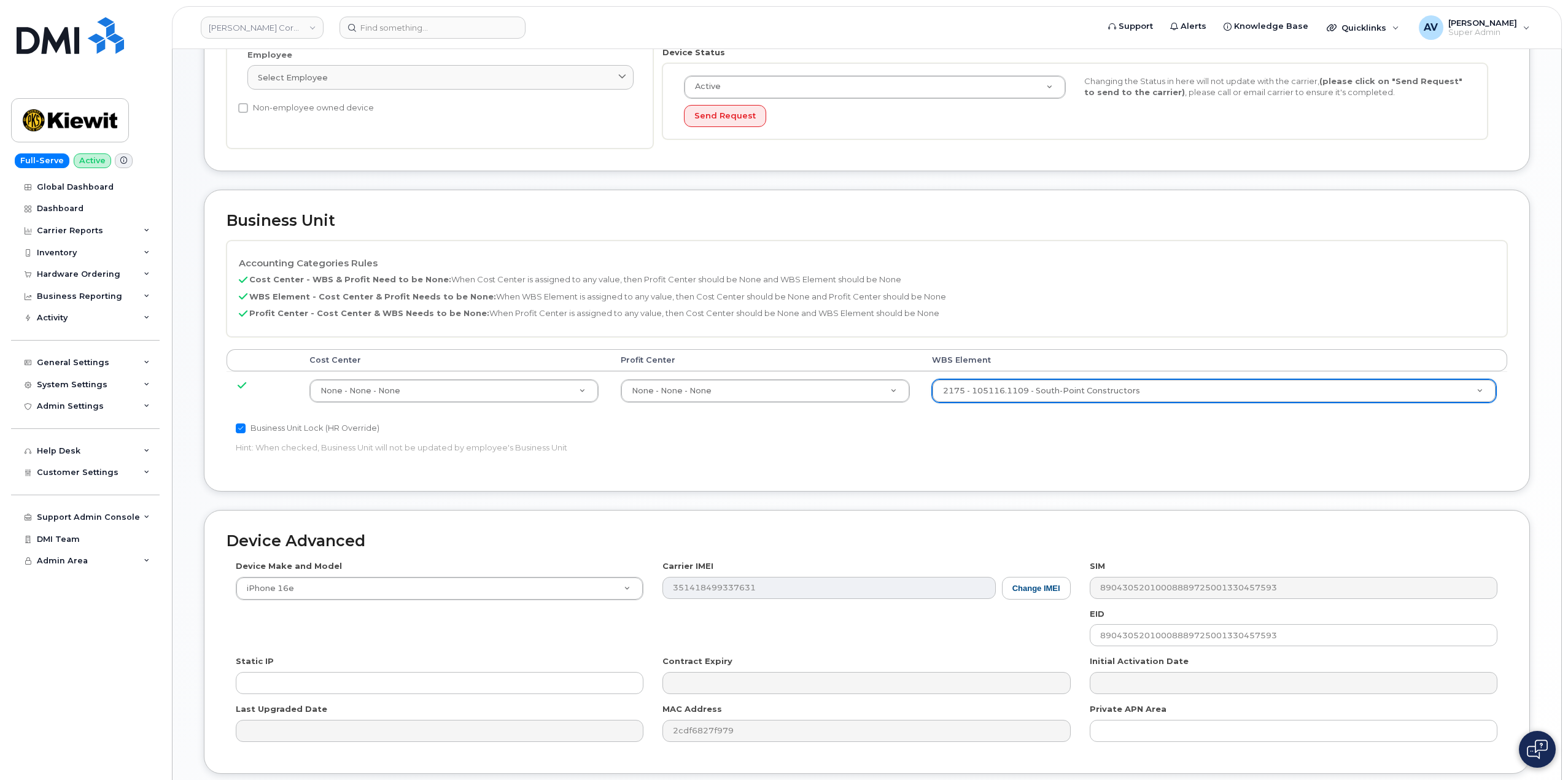
scroll to position [403, 0]
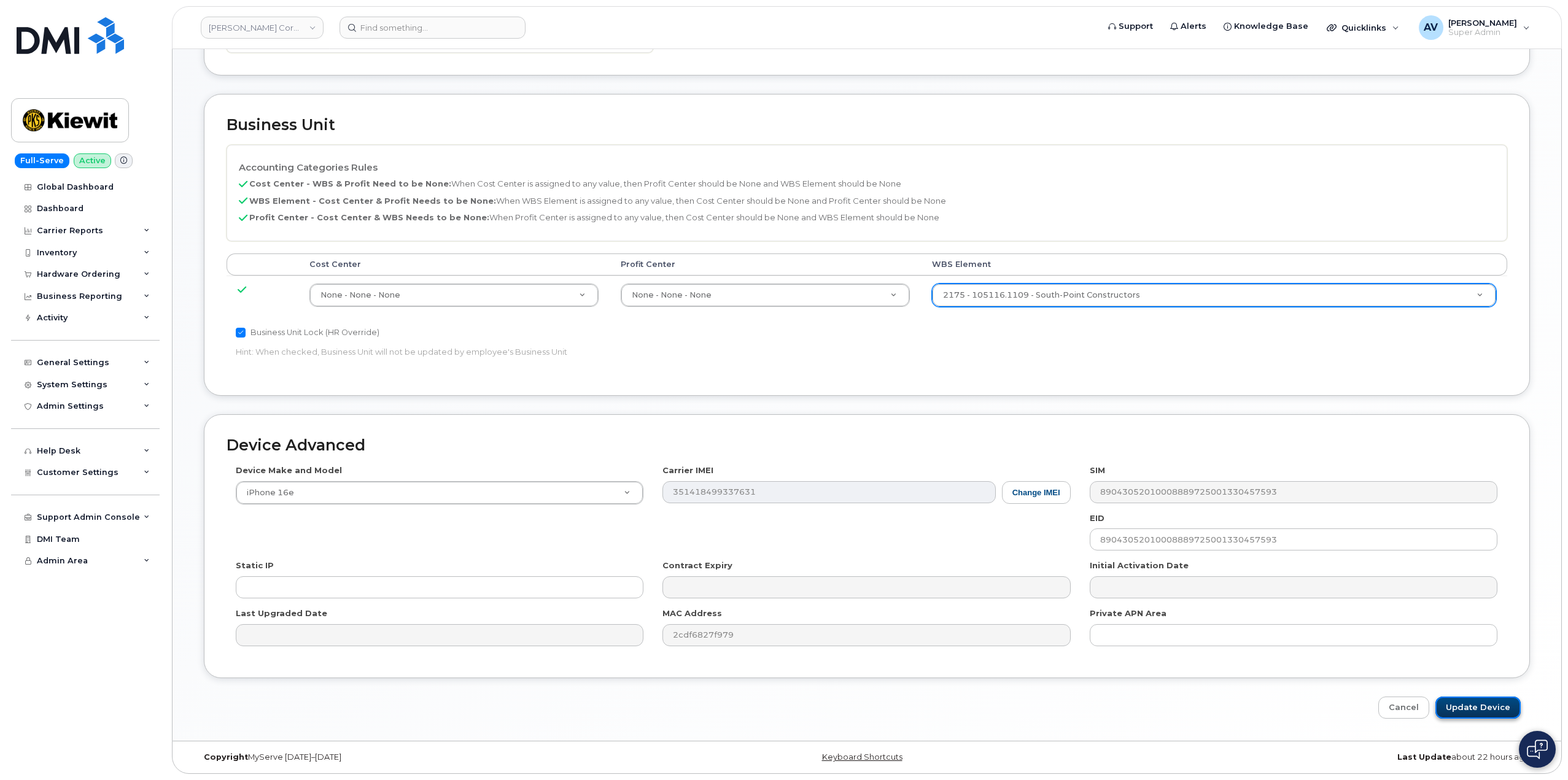
click at [1482, 707] on input "Update Device" at bounding box center [1478, 708] width 85 height 23
type input "Saving..."
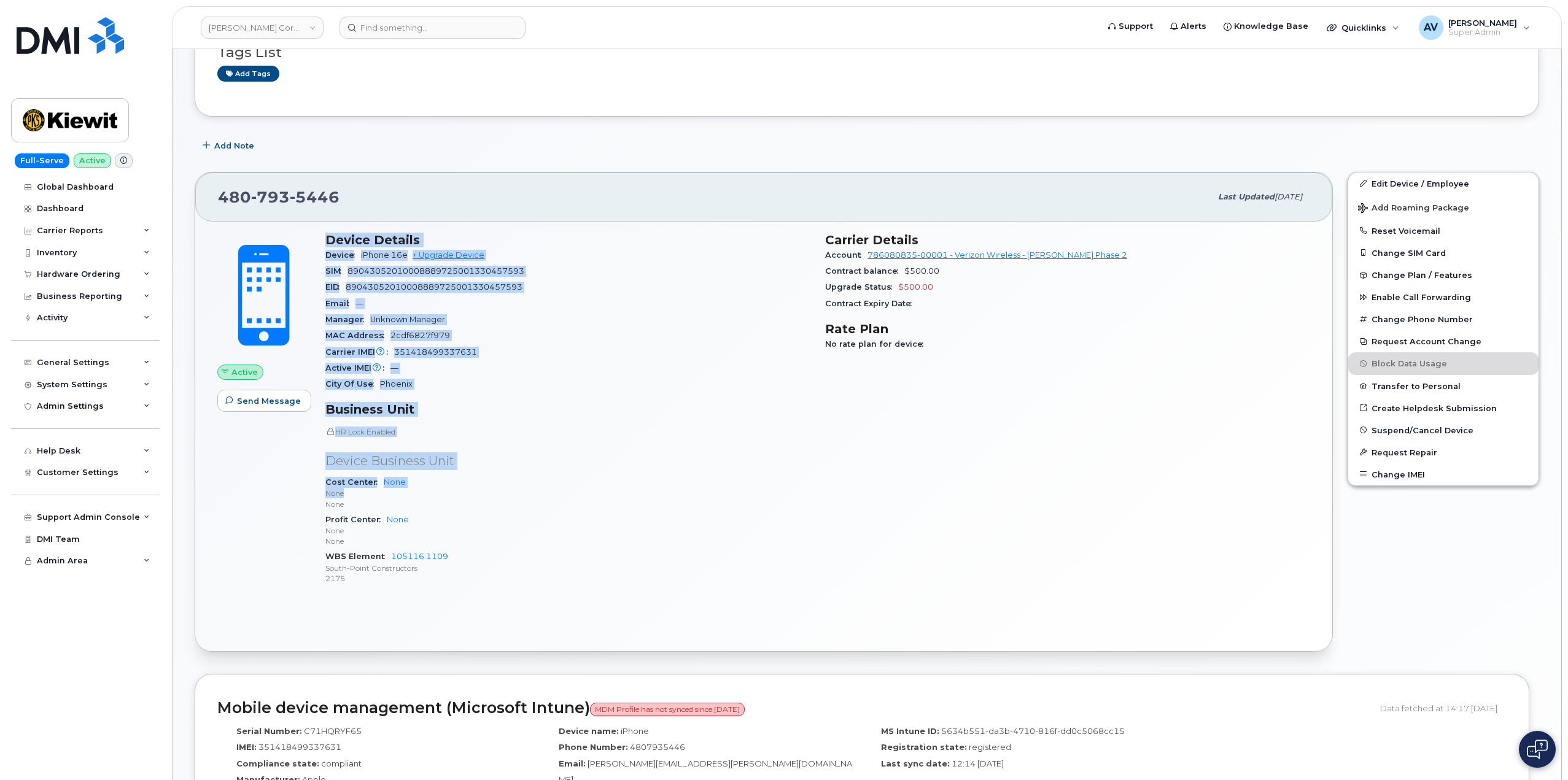
scroll to position [184, 0]
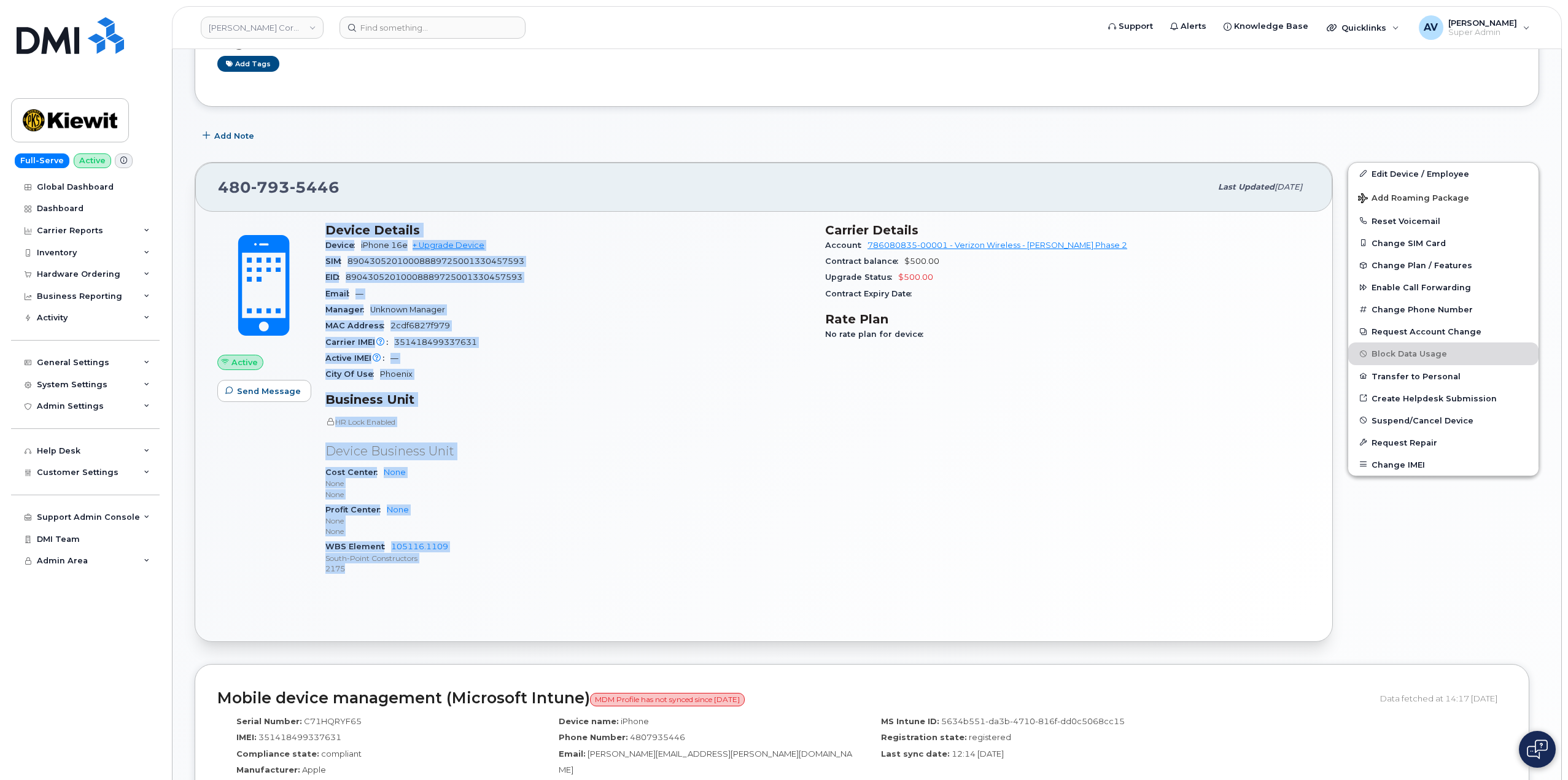
drag, startPoint x: 328, startPoint y: 408, endPoint x: 498, endPoint y: 578, distance: 240.4
click at [498, 578] on div "Device Details Device iPhone 16e + Upgrade Device SIM 8904305201000888972500133…" at bounding box center [568, 405] width 500 height 378
copy div "Device Details Device iPhone 16e + Upgrade Device SIM 8904305201000888972500133…"
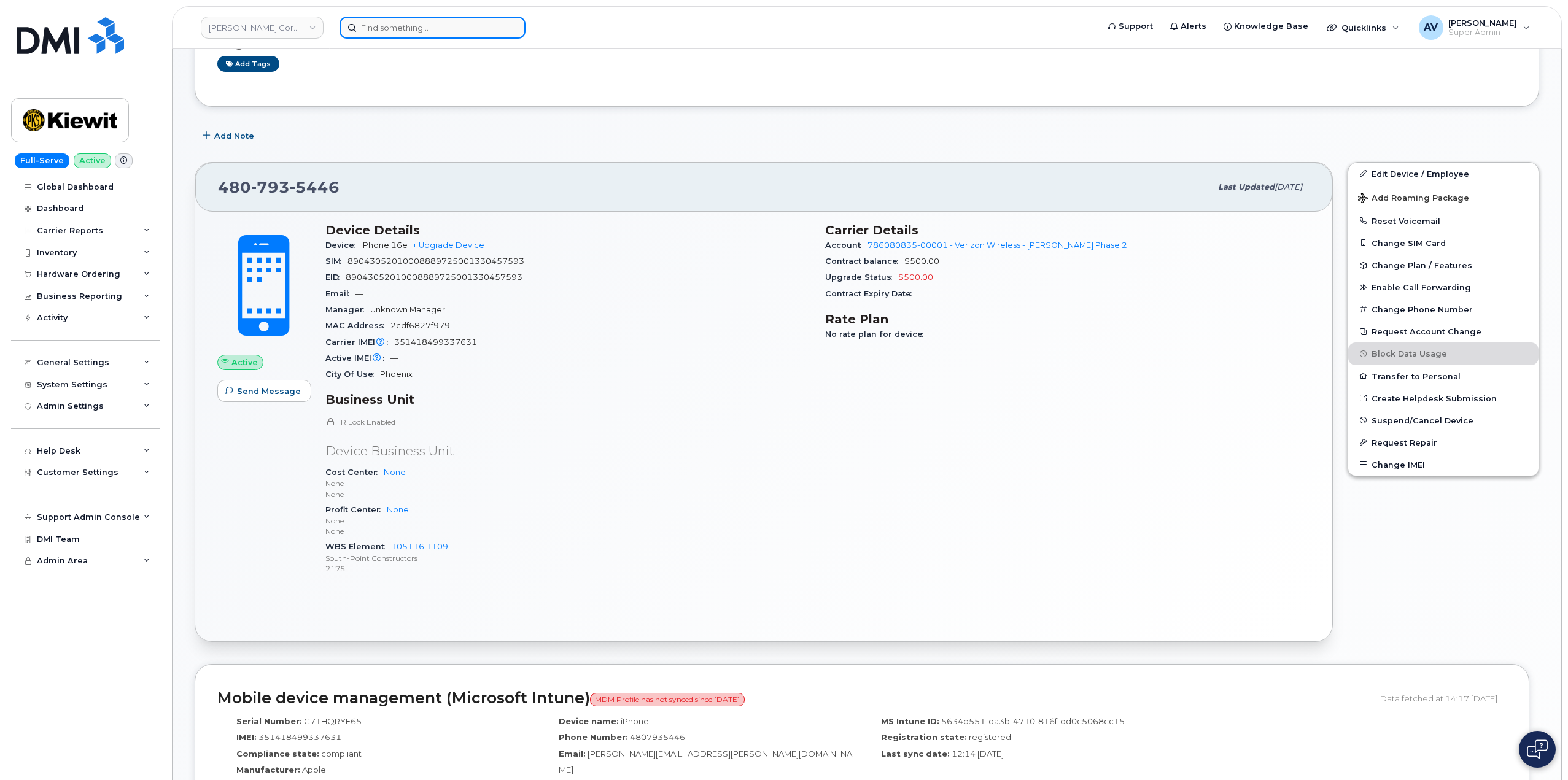
click at [401, 30] on input at bounding box center [432, 28] width 186 height 22
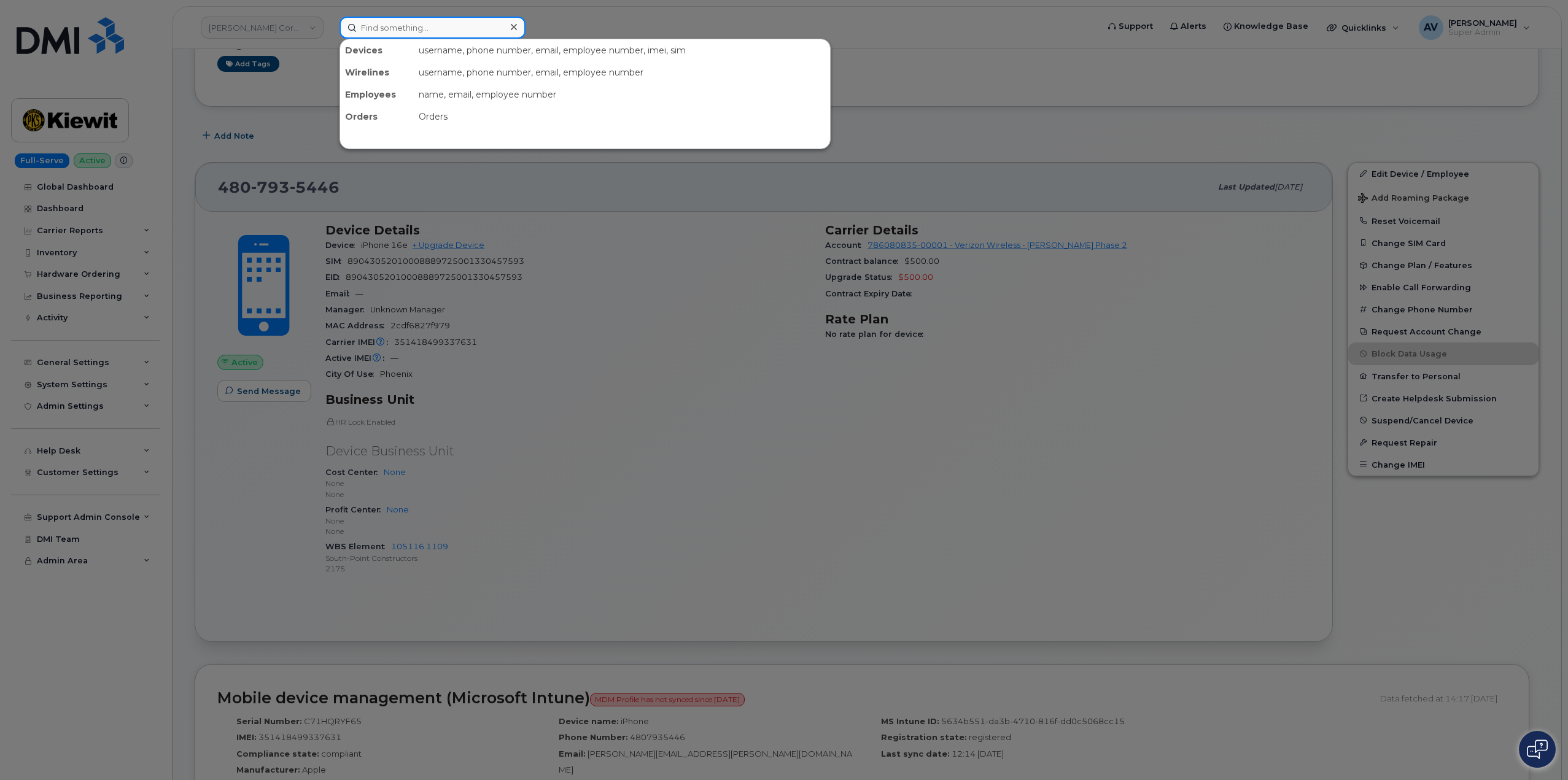
paste input "[PERSON_NAME]"
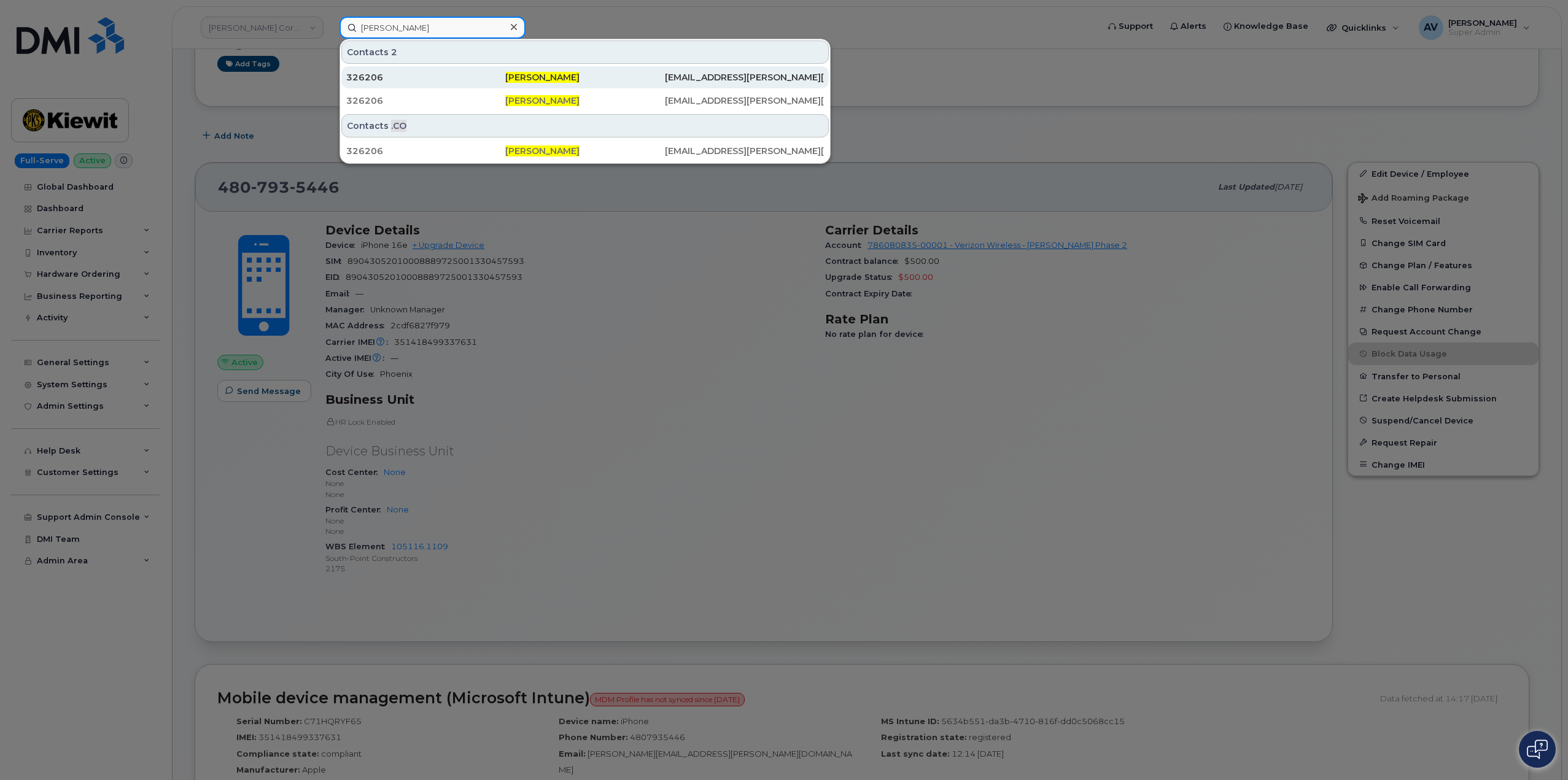
type input "[PERSON_NAME]"
click at [459, 75] on div "326206" at bounding box center [426, 77] width 159 height 12
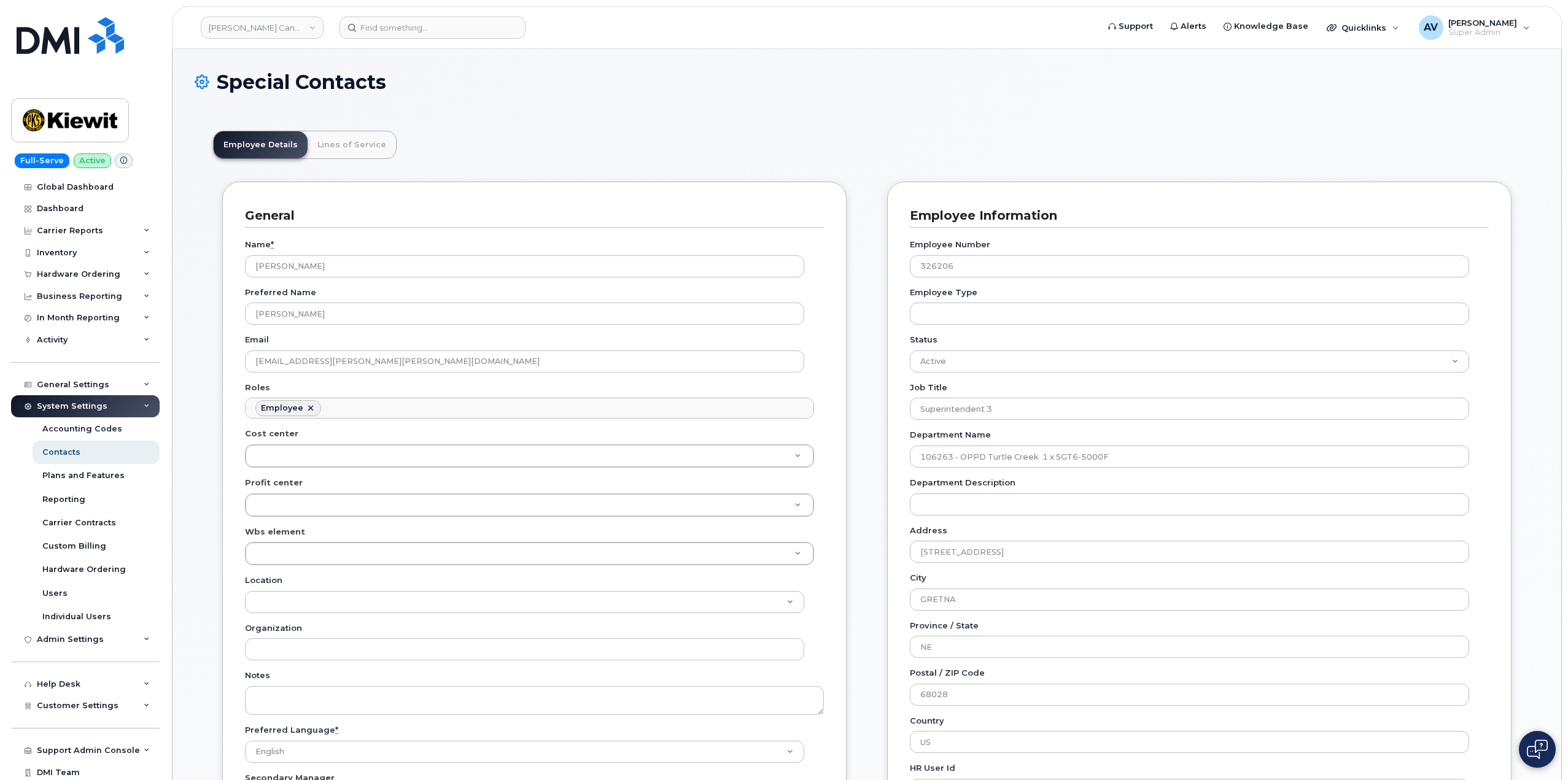
scroll to position [36, 0]
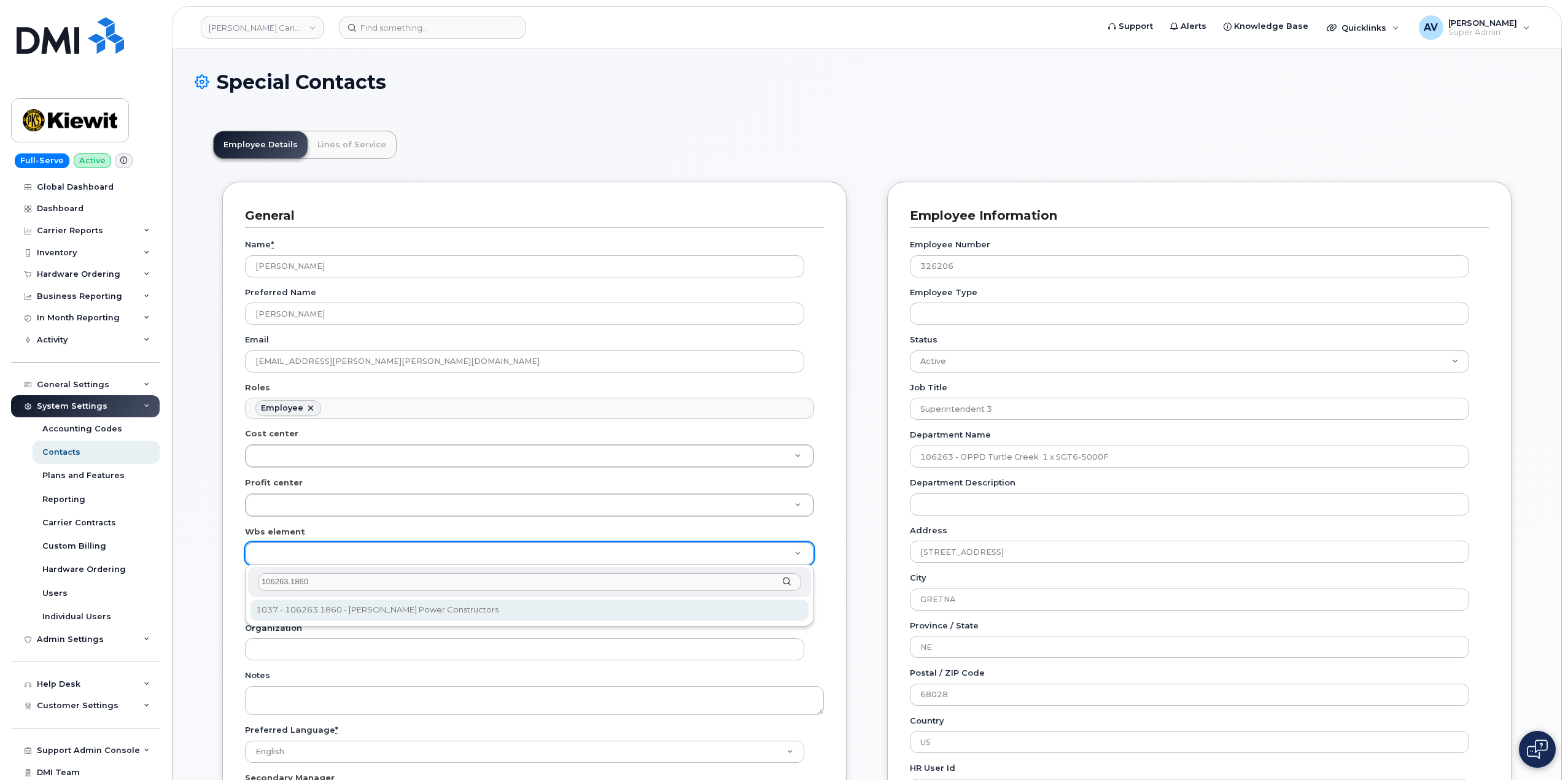
type input "106263.1860"
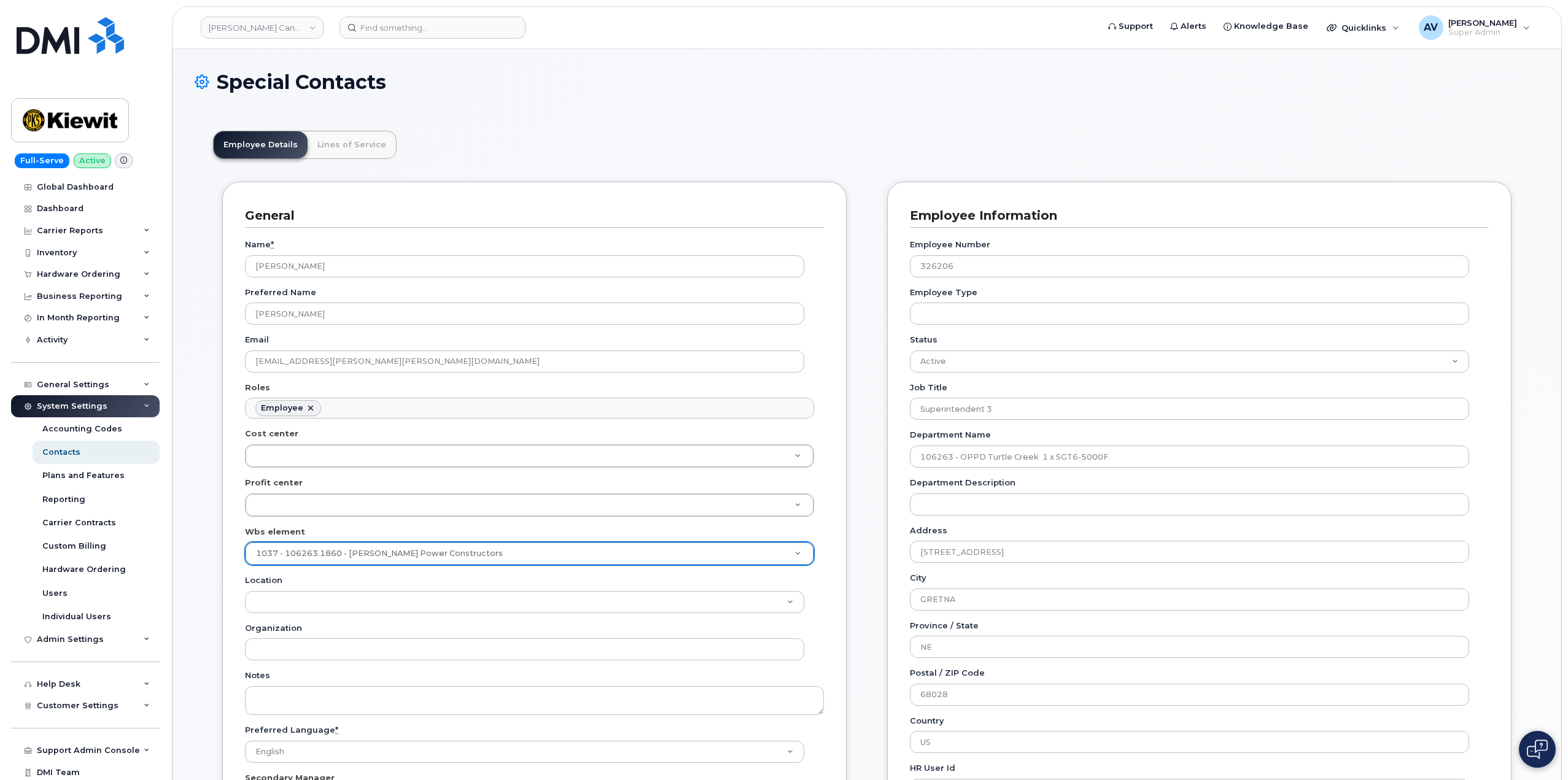
type input "34508060"
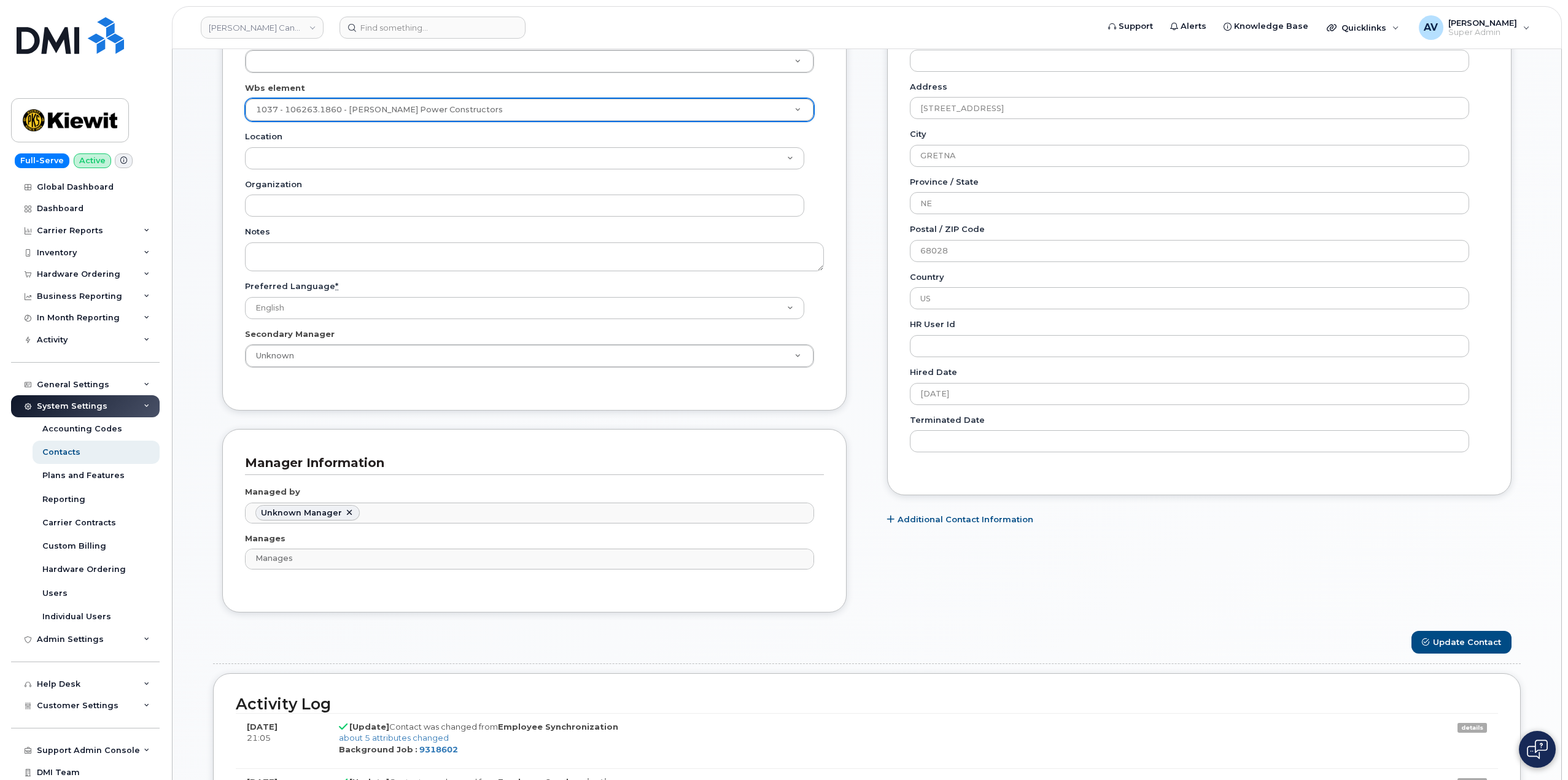
scroll to position [553, 0]
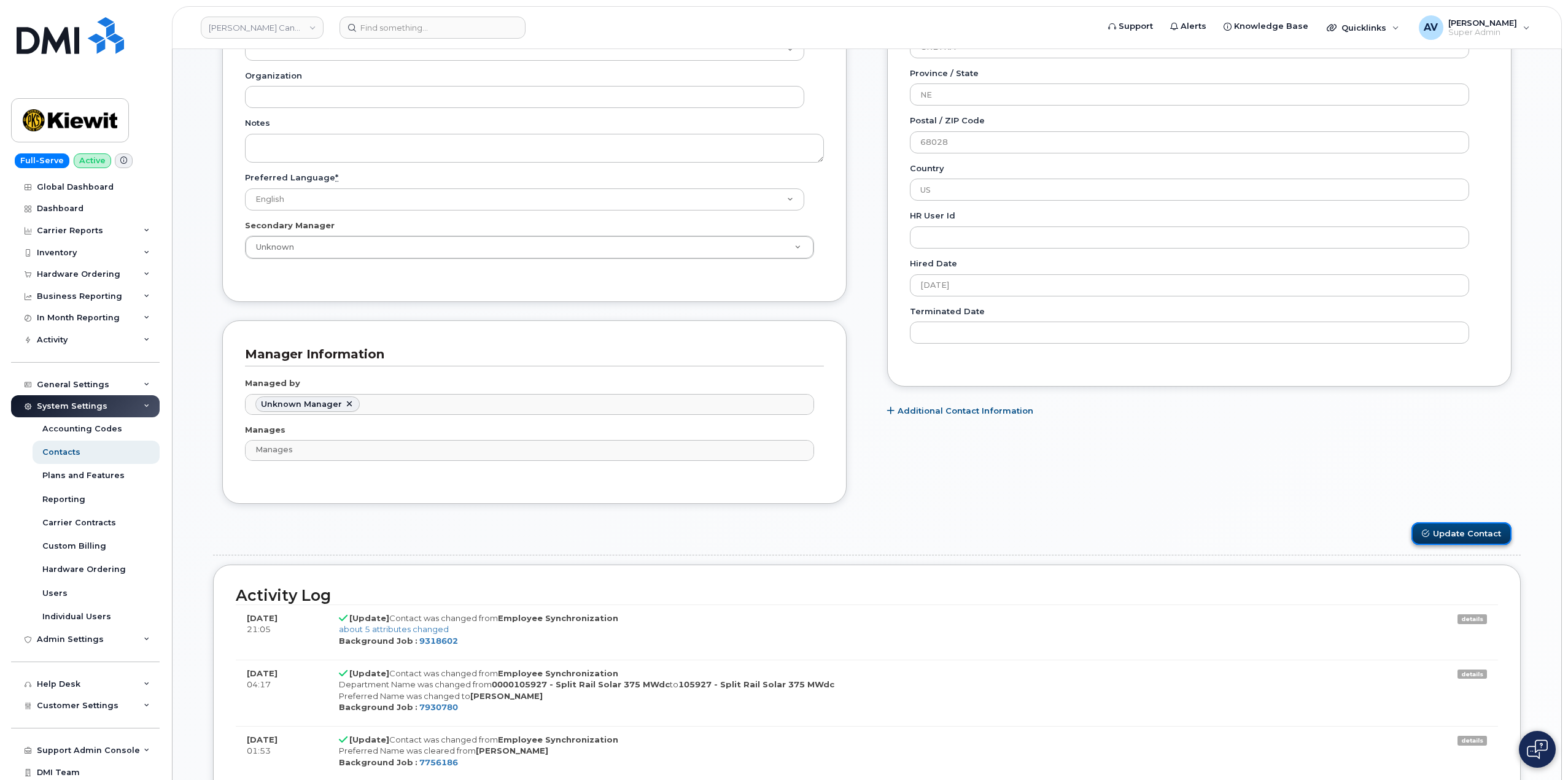
click at [1485, 534] on button "Update Contact" at bounding box center [1461, 534] width 100 height 23
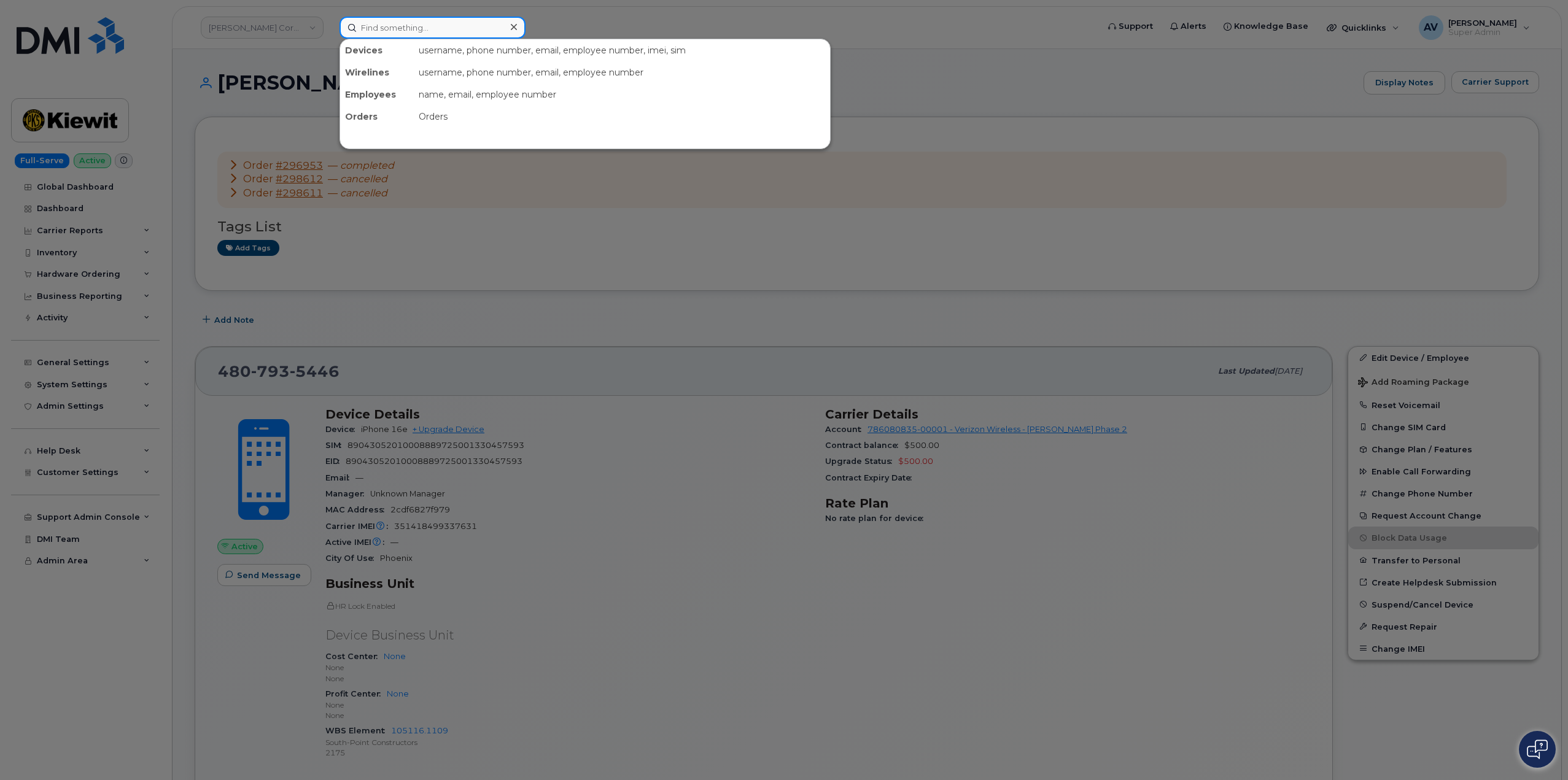
click at [423, 33] on input at bounding box center [432, 28] width 186 height 22
paste input "[PERSON_NAME]"
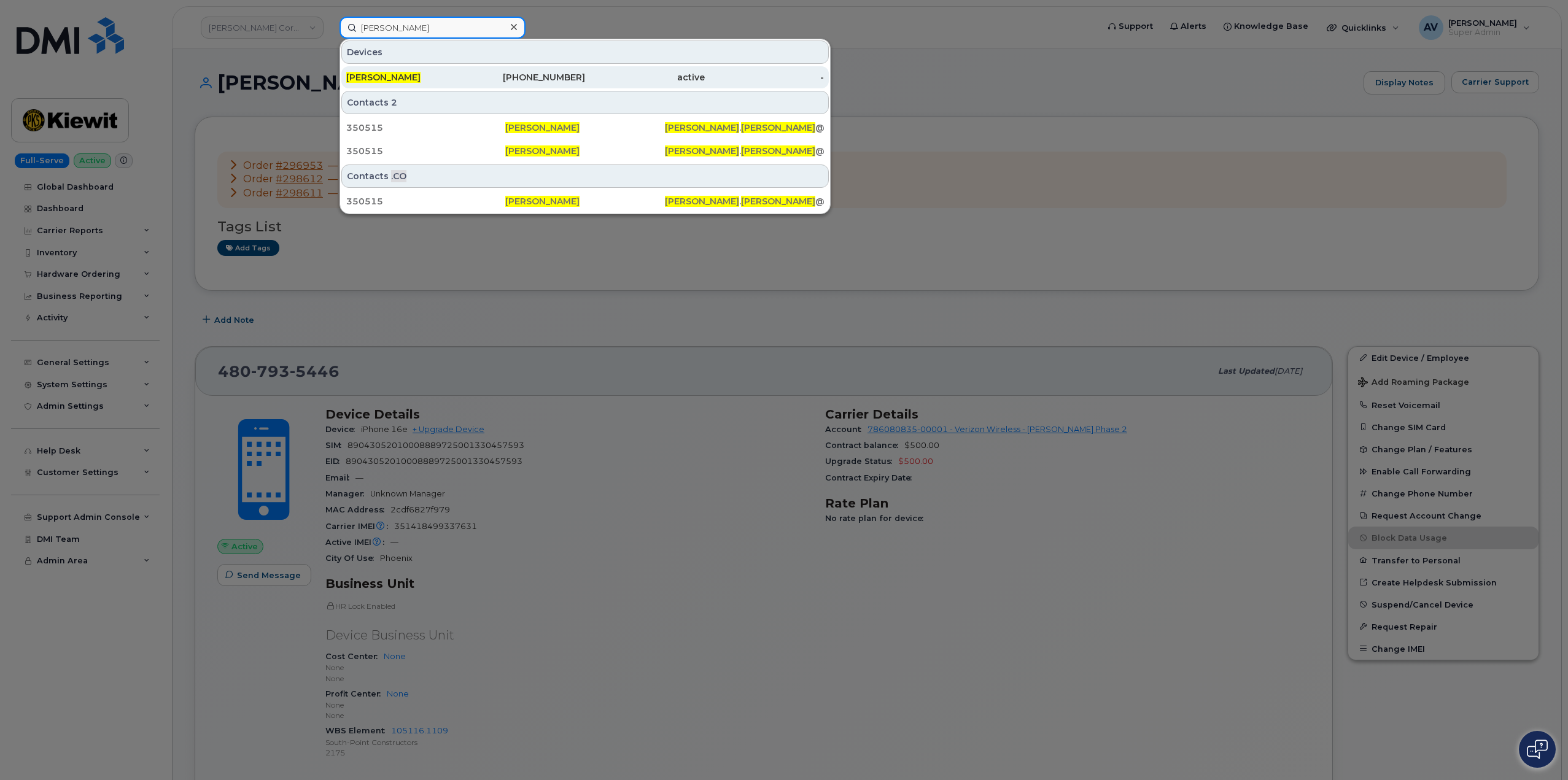
type input "[PERSON_NAME]"
click at [481, 79] on div "337-244-4799" at bounding box center [526, 77] width 120 height 12
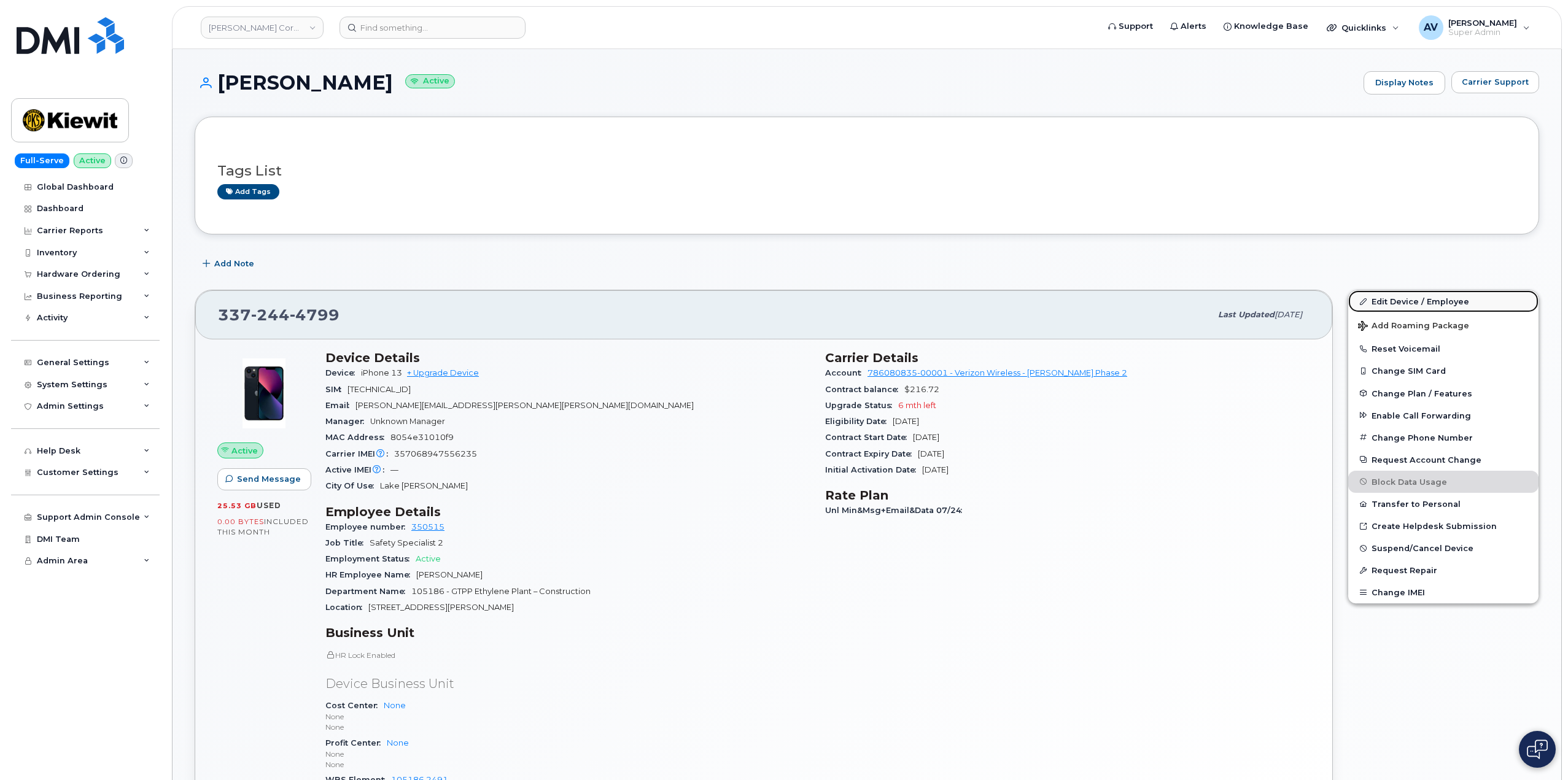
click at [1398, 302] on link "Edit Device / Employee" at bounding box center [1443, 301] width 190 height 22
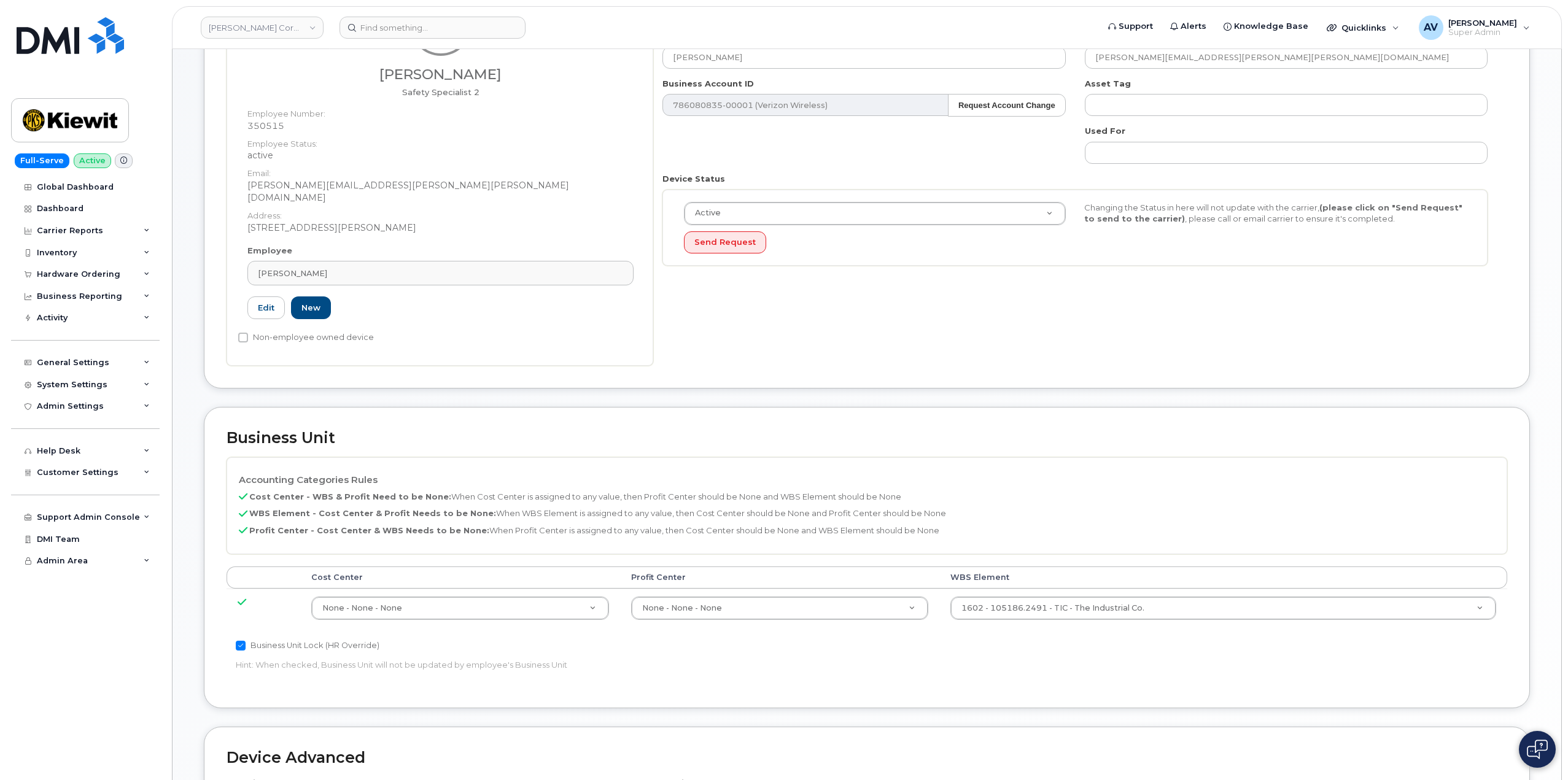
scroll to position [184, 0]
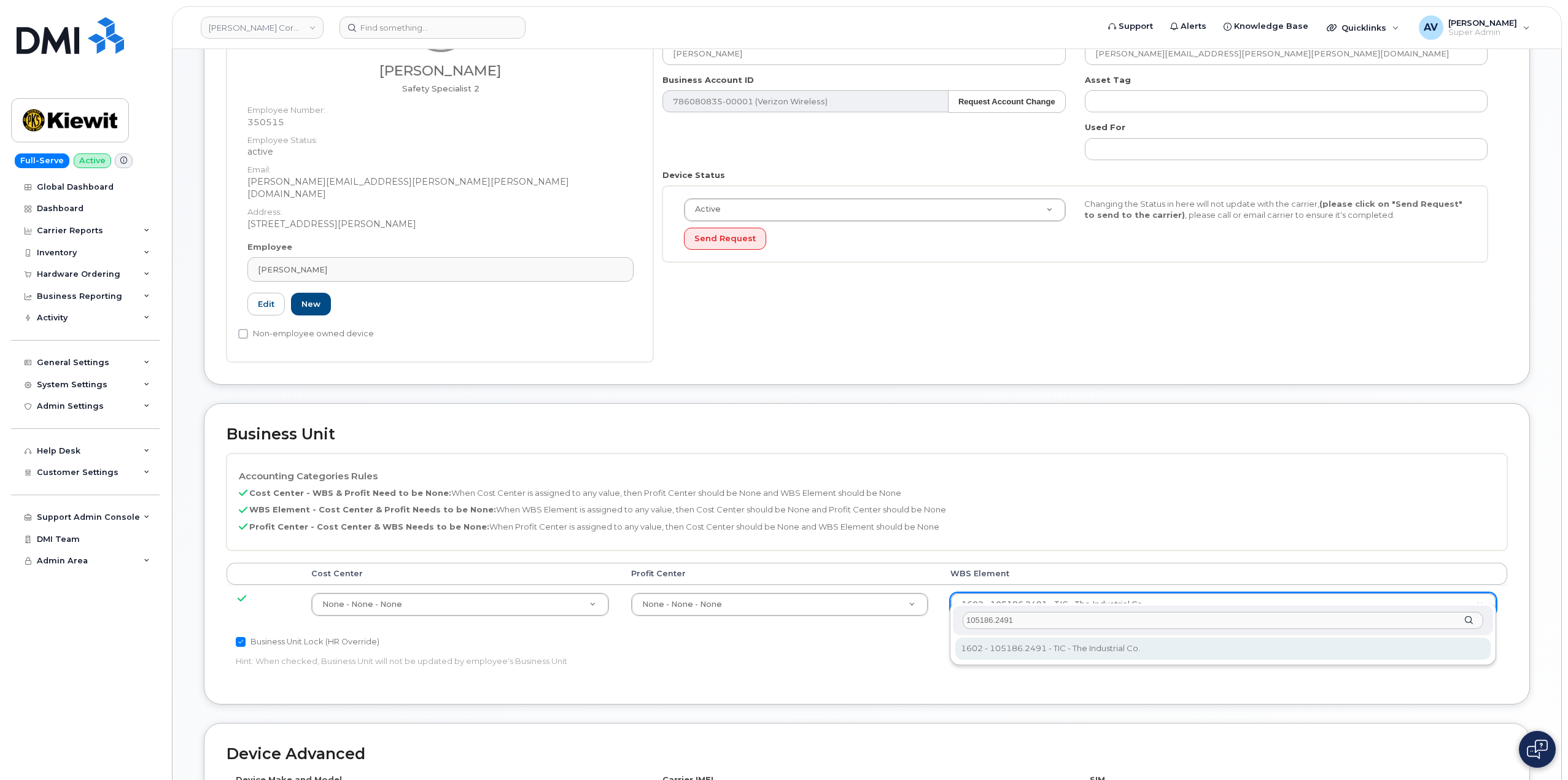
type input "105186.2491"
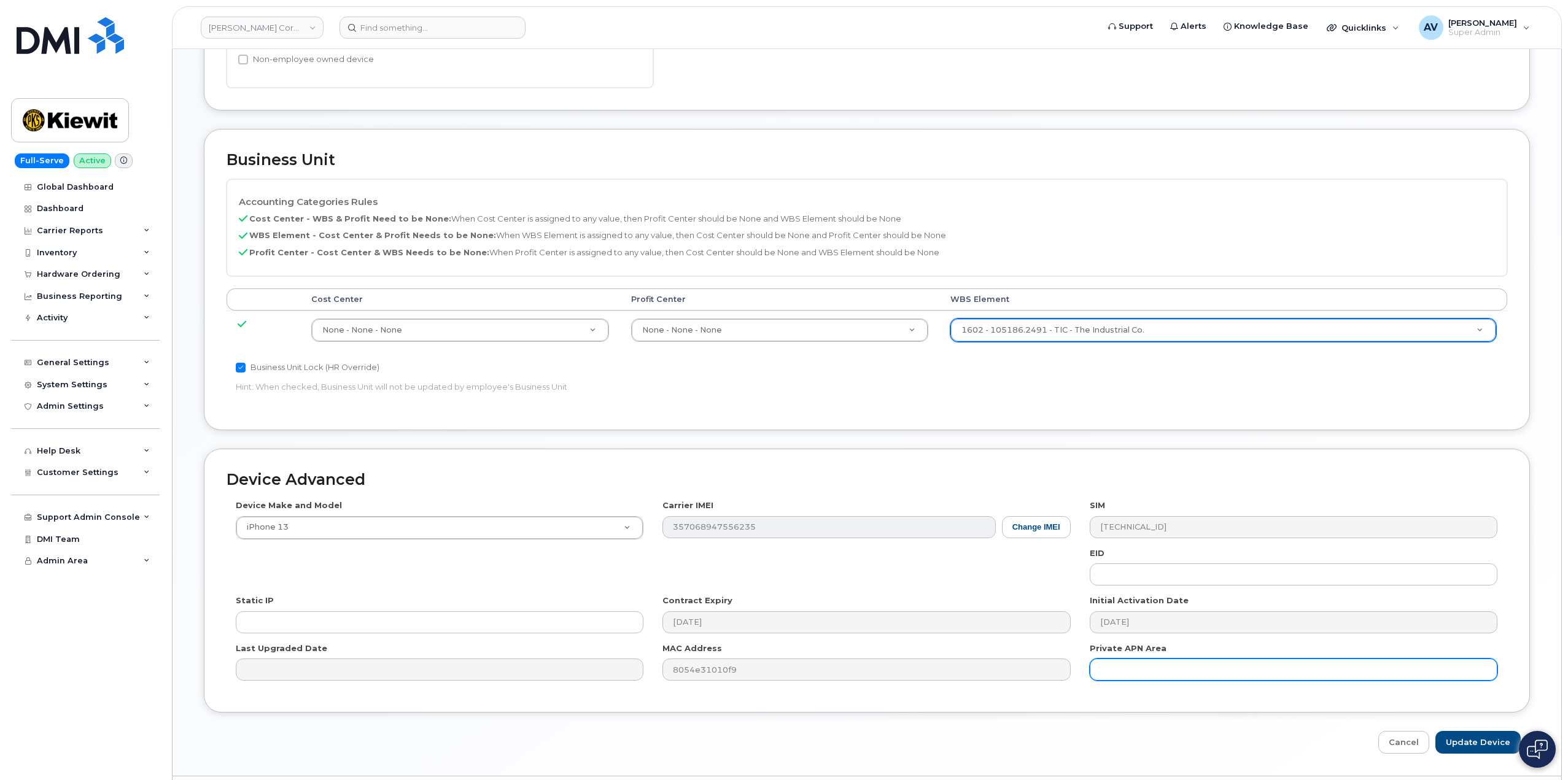
scroll to position [481, 0]
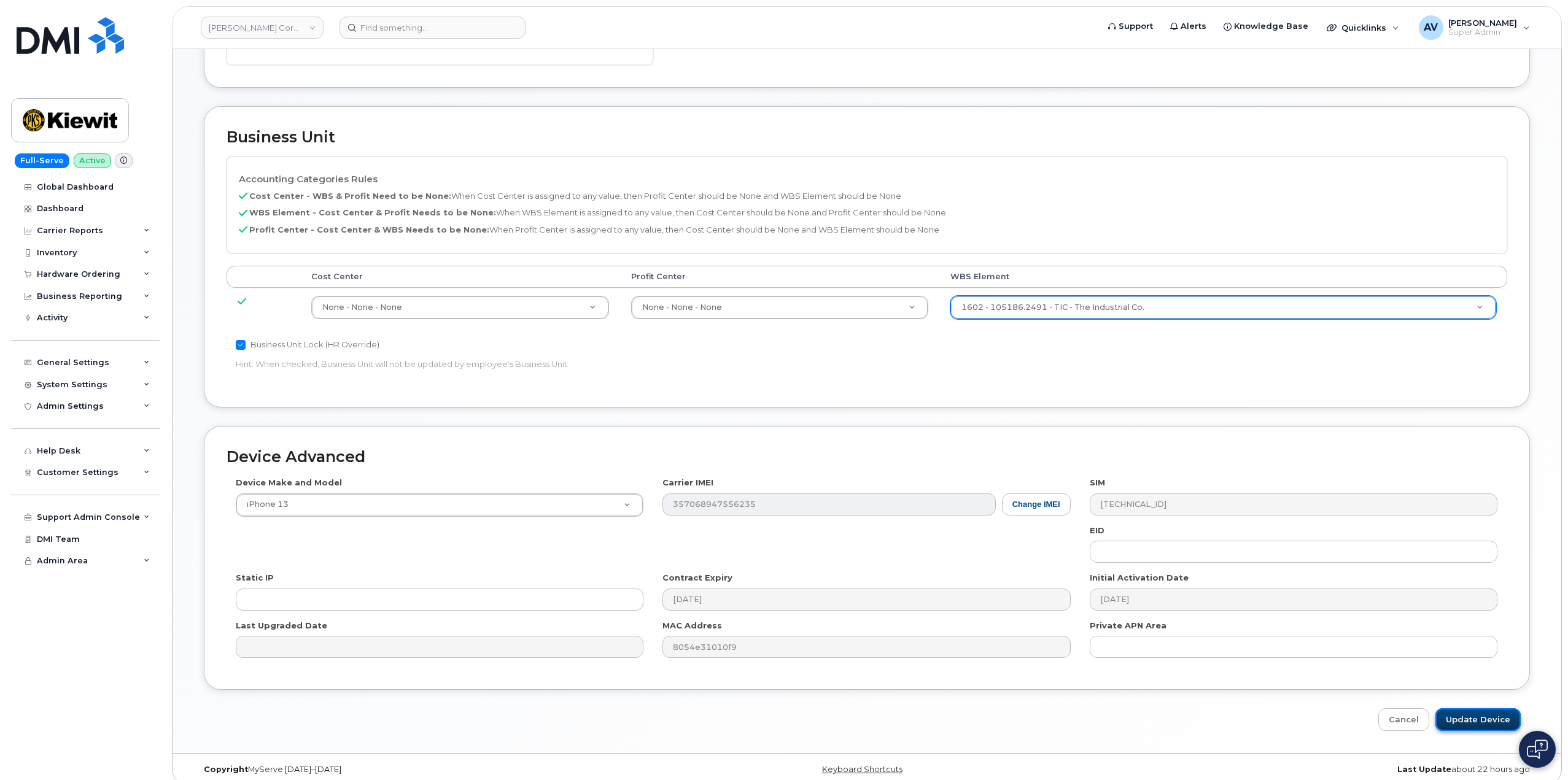
click at [1482, 708] on input "Update Device" at bounding box center [1478, 719] width 85 height 23
type input "Saving..."
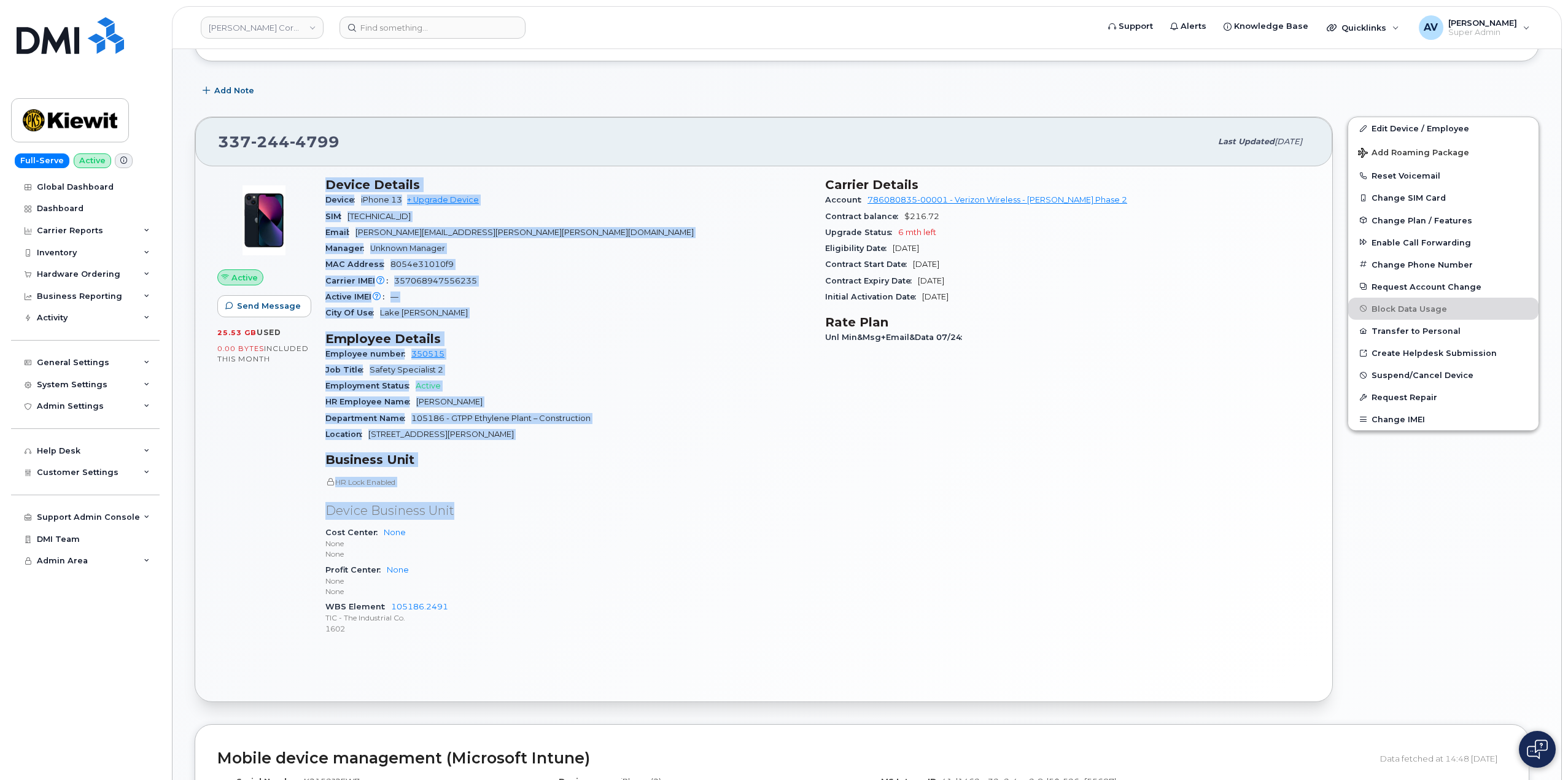
scroll to position [184, 0]
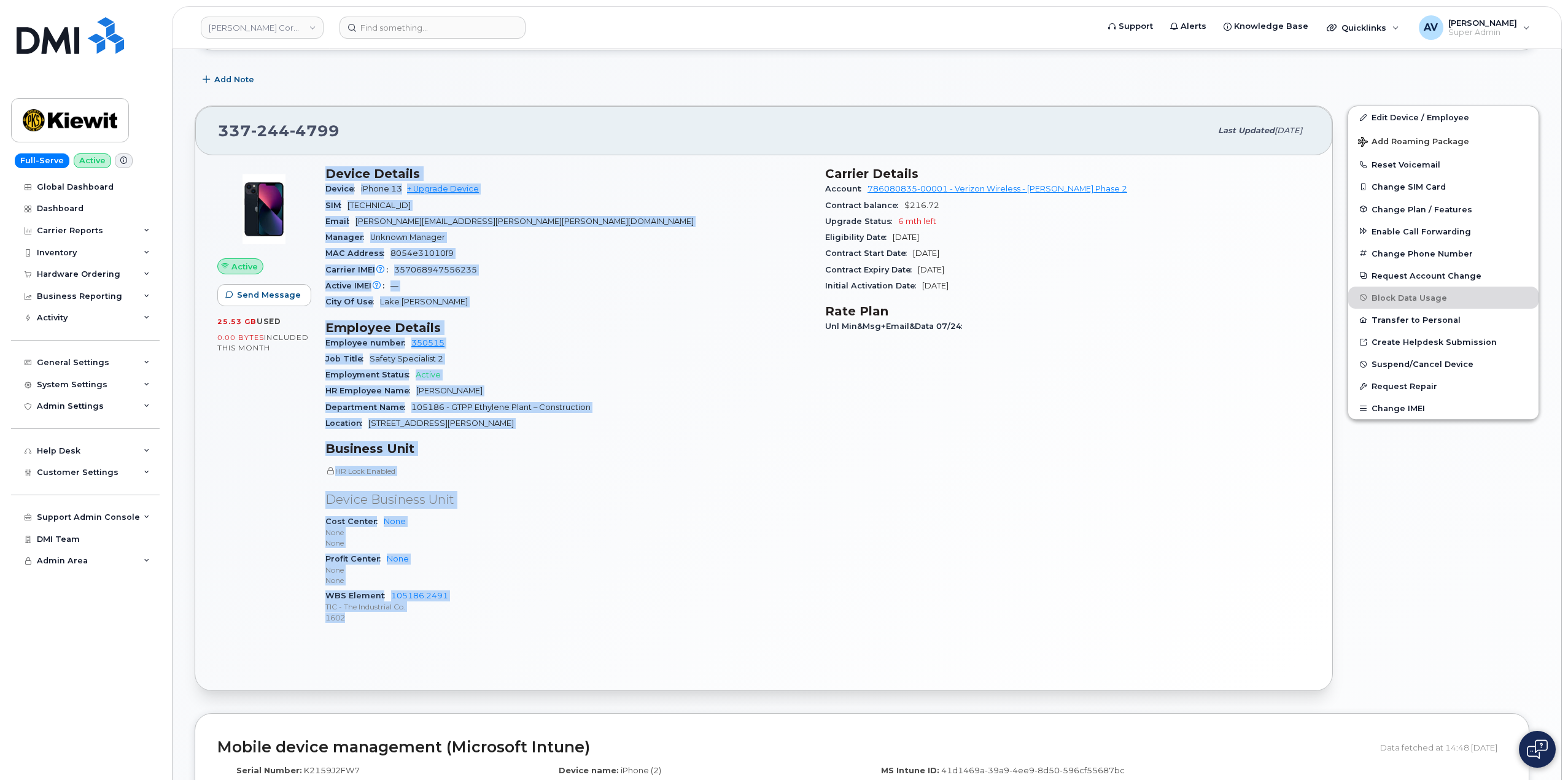
drag, startPoint x: 319, startPoint y: 356, endPoint x: 490, endPoint y: 617, distance: 312.0
click at [484, 620] on div "Device Details Device iPhone 13 + Upgrade Device SIM [TECHNICAL_ID] Email [PERS…" at bounding box center [568, 400] width 500 height 483
copy div "Device Details Device iPhone 13 + Upgrade Device SIM 89148000007141461893 Email…"
